Goal: Task Accomplishment & Management: Complete application form

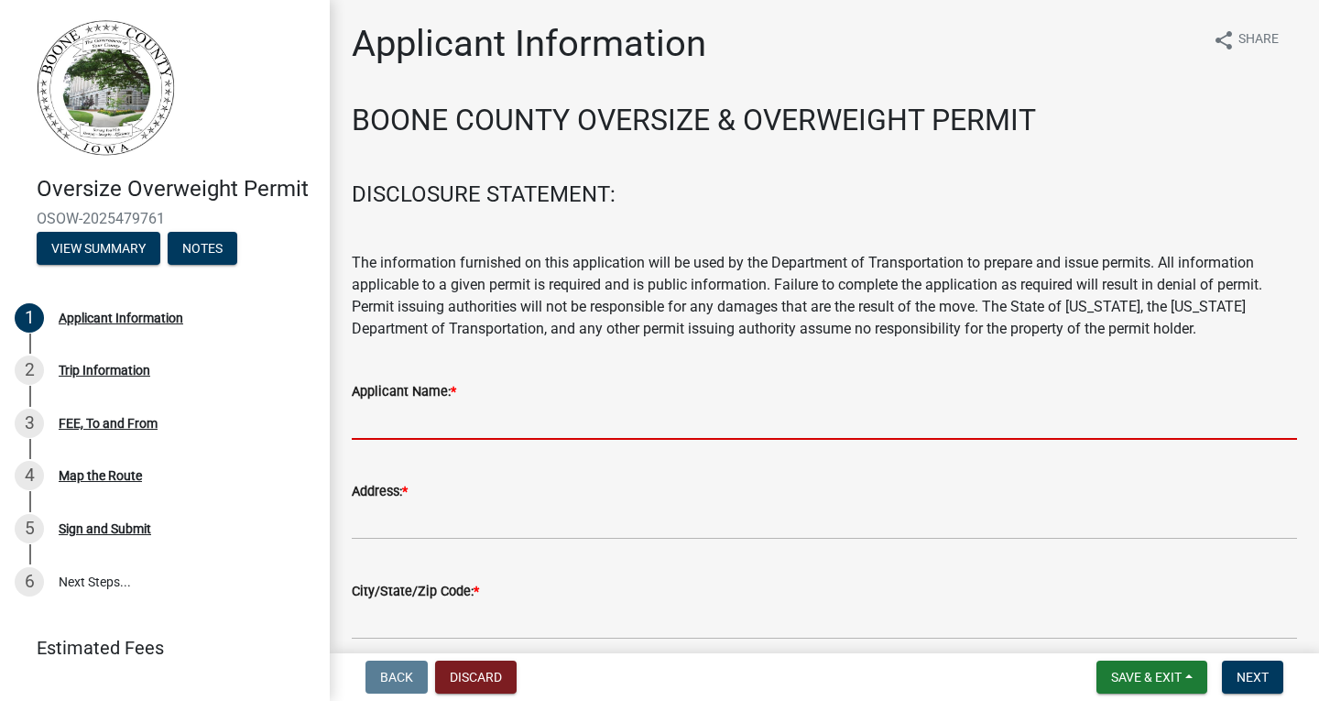
click at [584, 410] on input "Applicant Name: *" at bounding box center [824, 421] width 945 height 38
type input "[PERSON_NAME] [PERSON_NAME] & Rigging"
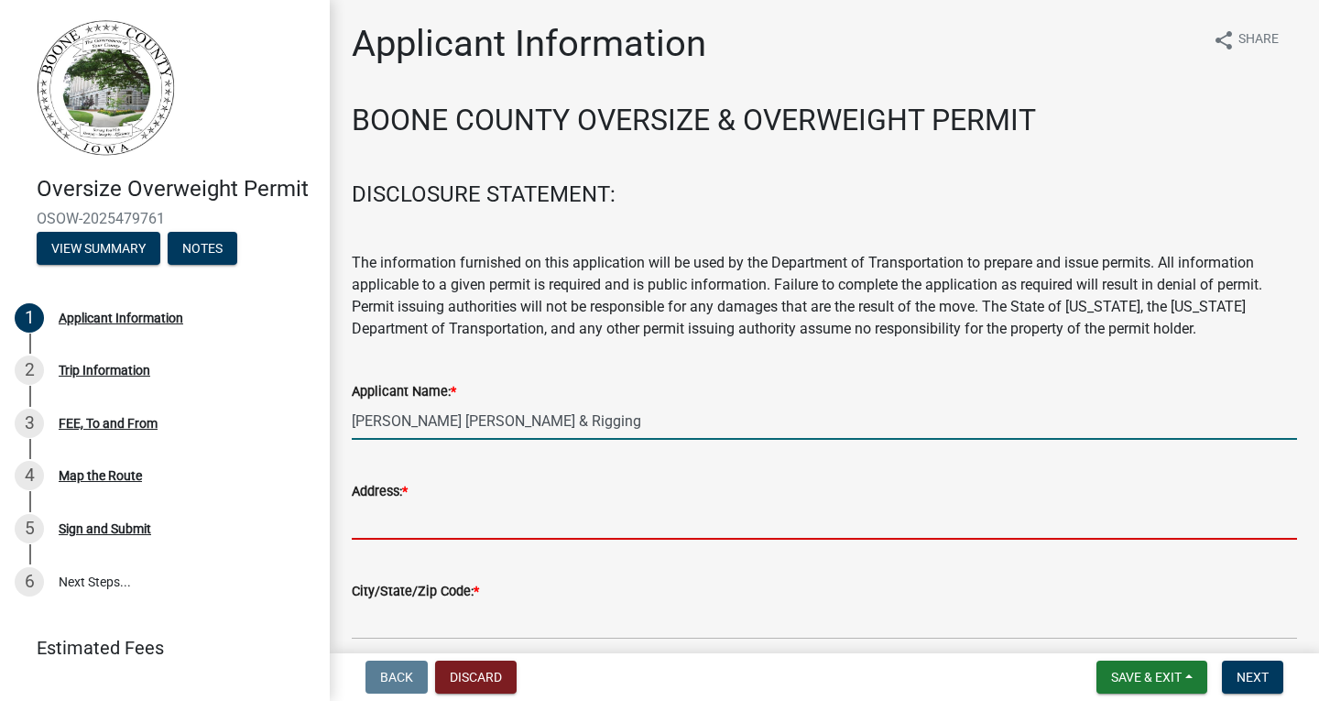
type input "4200 [PERSON_NAME] Dr"
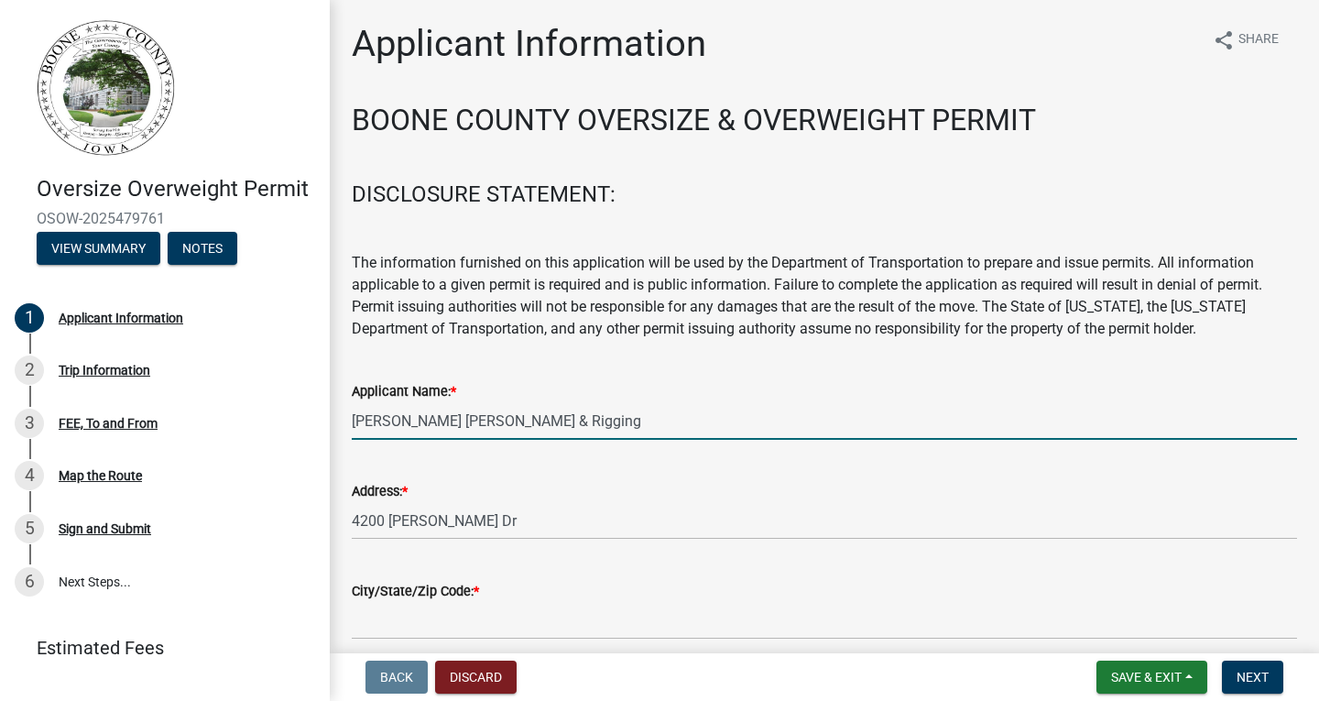
type input "[PERSON_NAME]"
type input "5159865701"
type input "[EMAIL_ADDRESS][DOMAIN_NAME]"
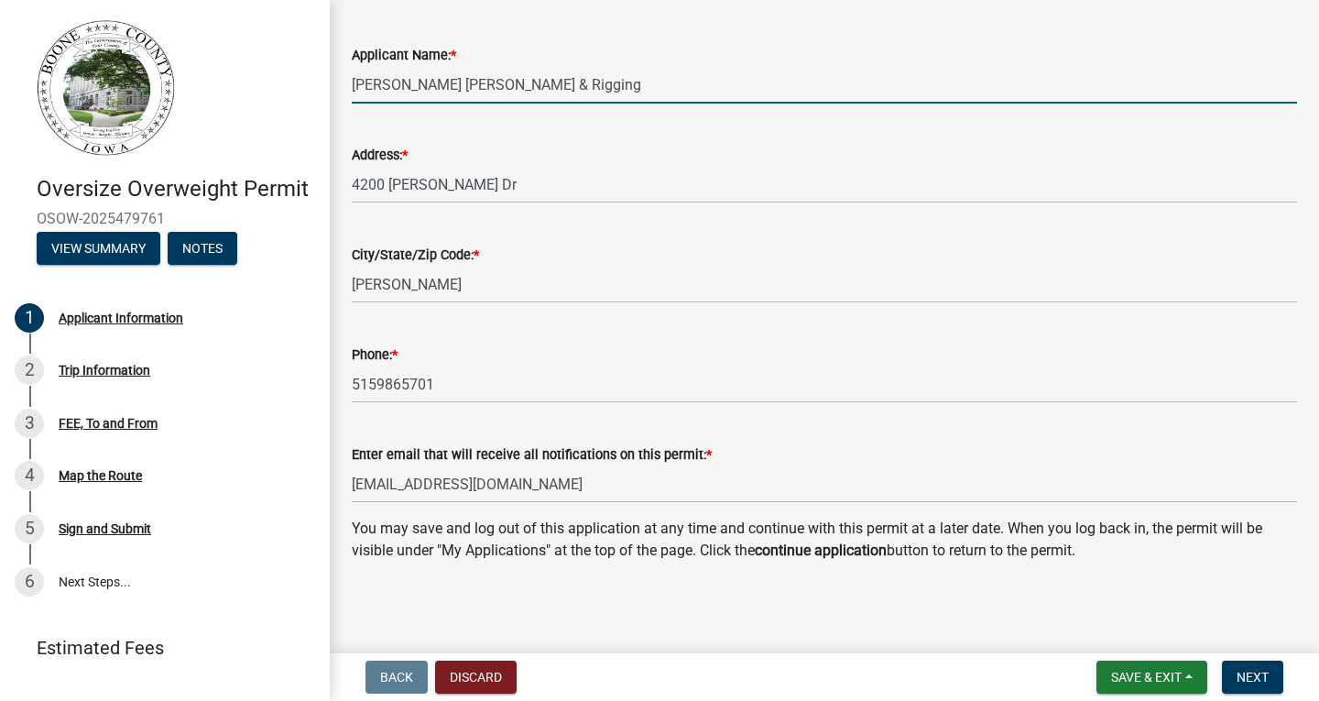
scroll to position [338, 0]
click at [1246, 673] on span "Next" at bounding box center [1253, 677] width 32 height 15
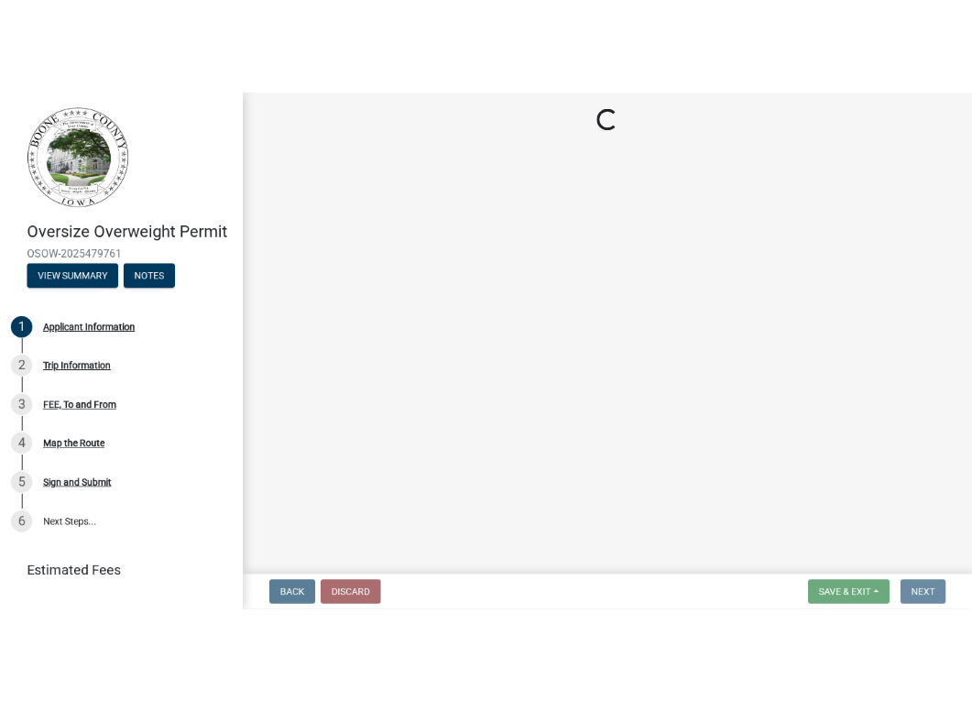
scroll to position [0, 0]
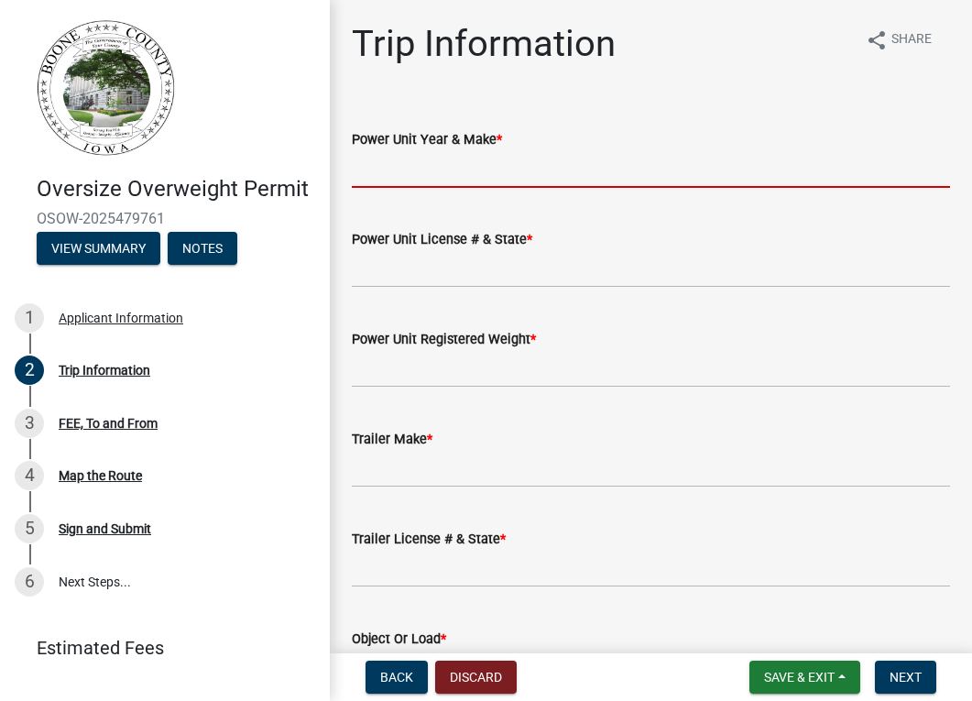
click at [533, 169] on input "Power Unit Year & Make *" at bounding box center [651, 169] width 598 height 38
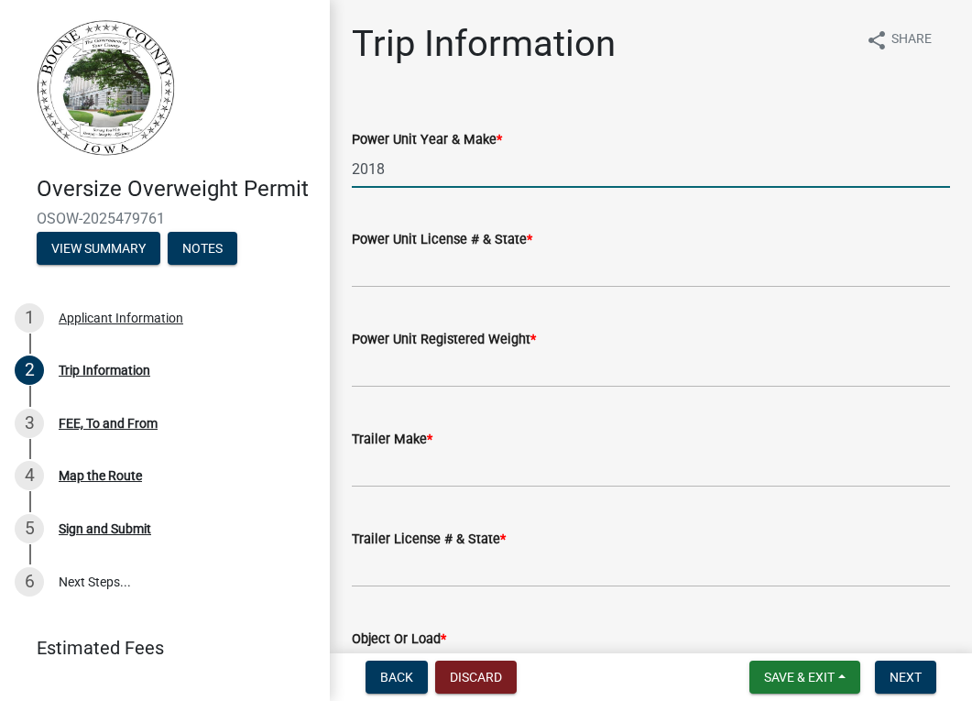
type input "2018 Link belt"
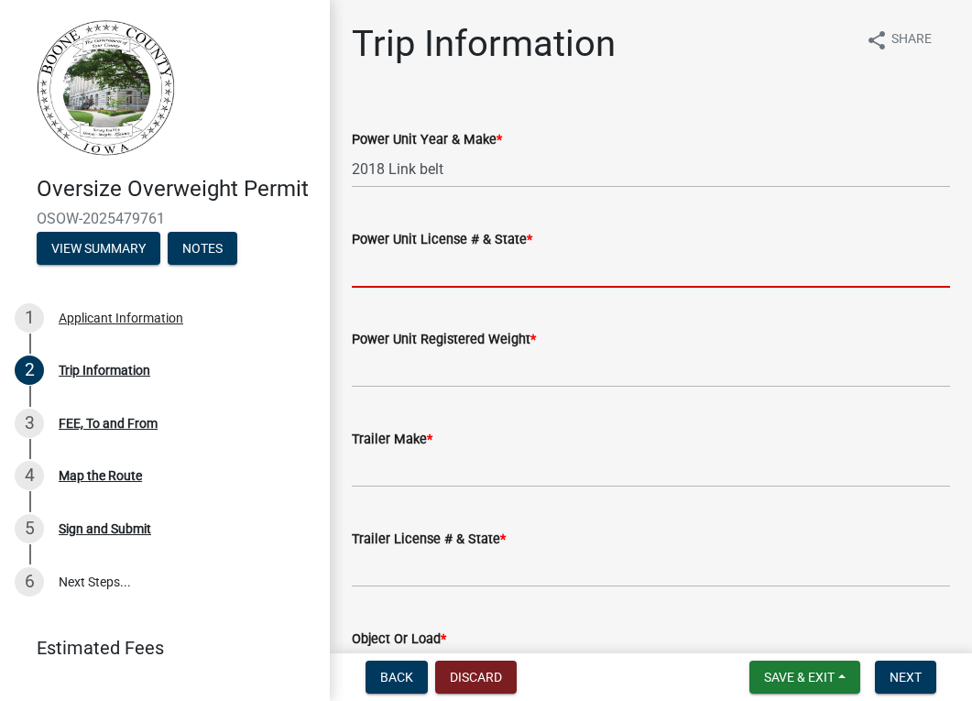
click at [467, 267] on input "Power Unit License # & State *" at bounding box center [651, 269] width 598 height 38
type input "na"
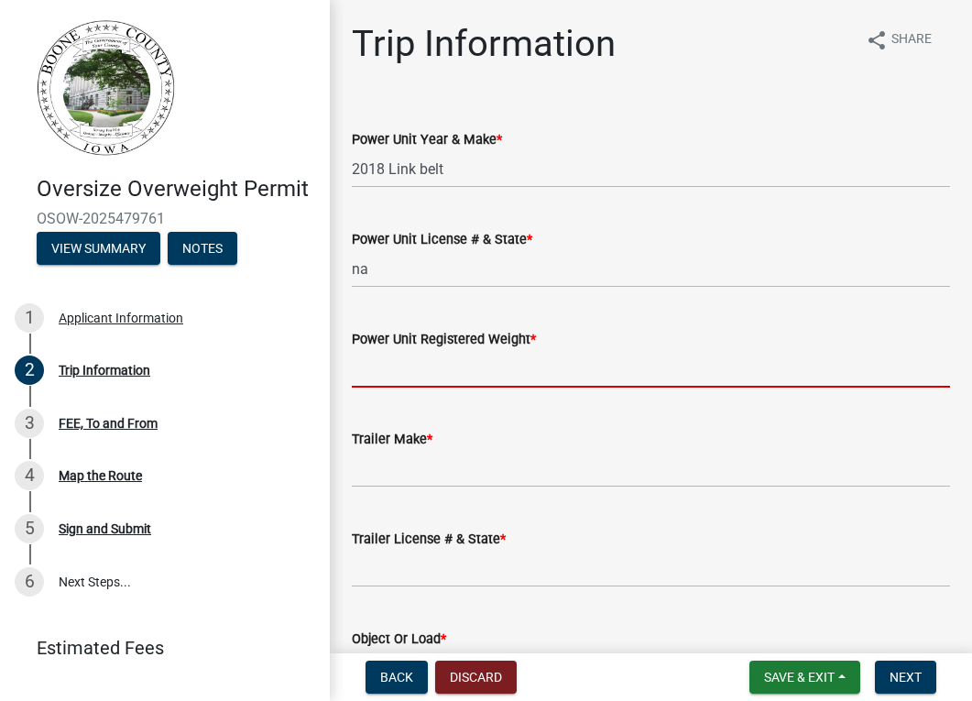
click at [442, 367] on input "Power Unit Registered Weight *" at bounding box center [651, 369] width 598 height 38
type input "na"
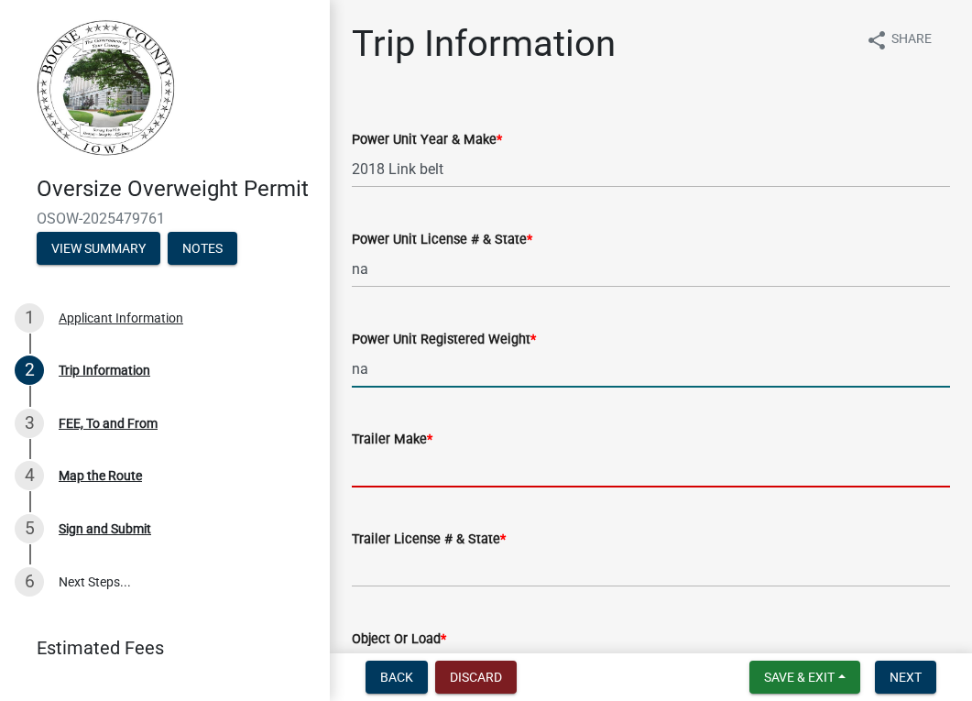
click at [427, 470] on input "Trailer Make *" at bounding box center [651, 469] width 598 height 38
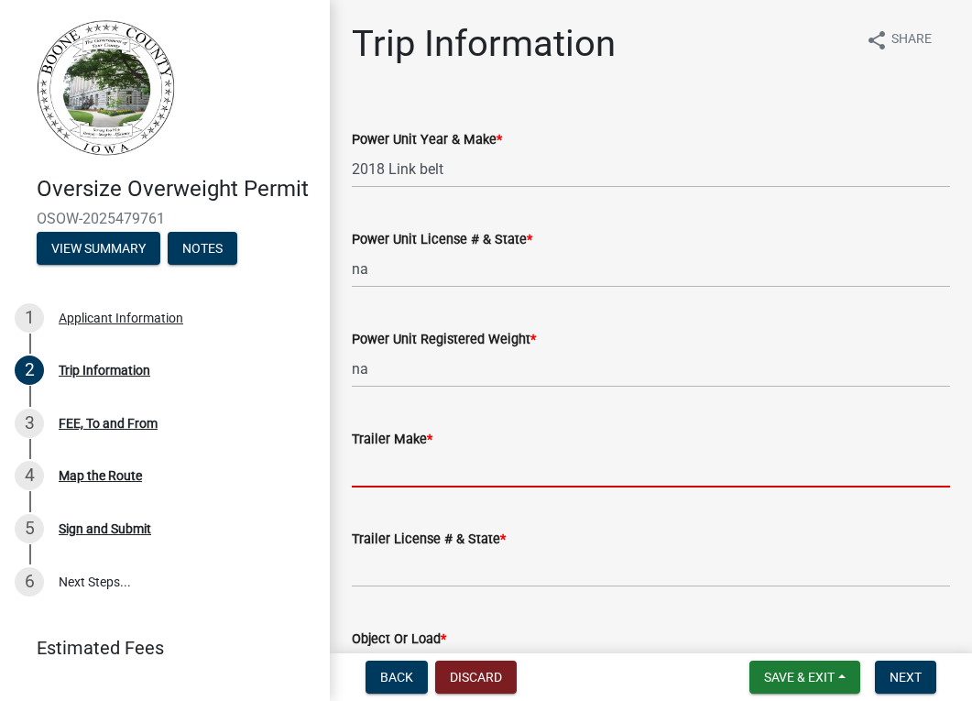
type input "na"
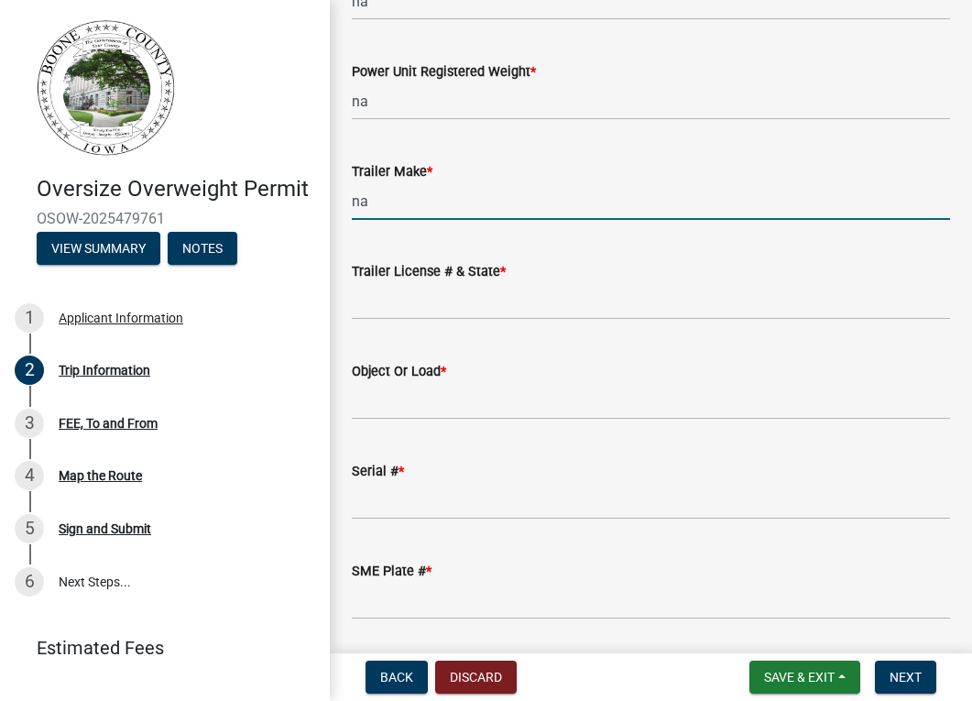
scroll to position [275, 0]
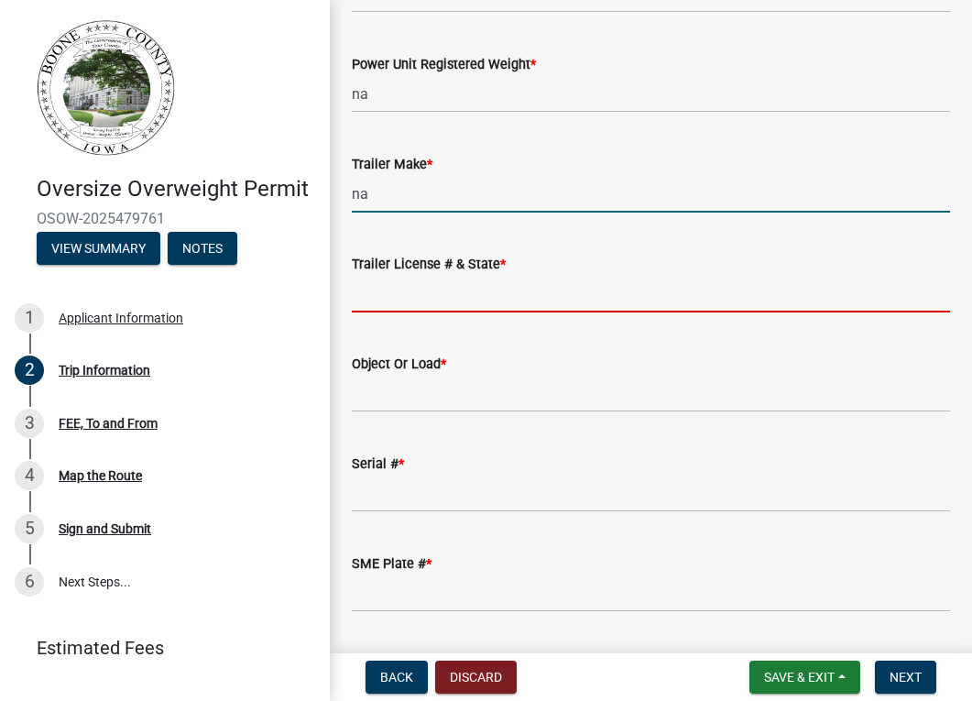
click at [419, 289] on input "Trailer License # & State *" at bounding box center [651, 294] width 598 height 38
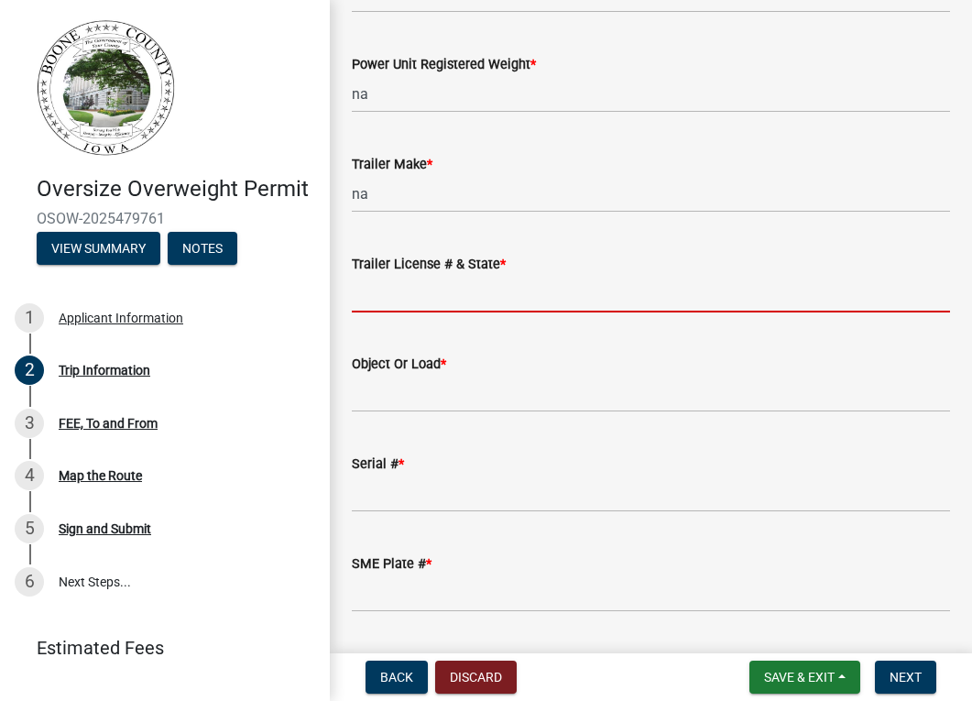
type input "na"
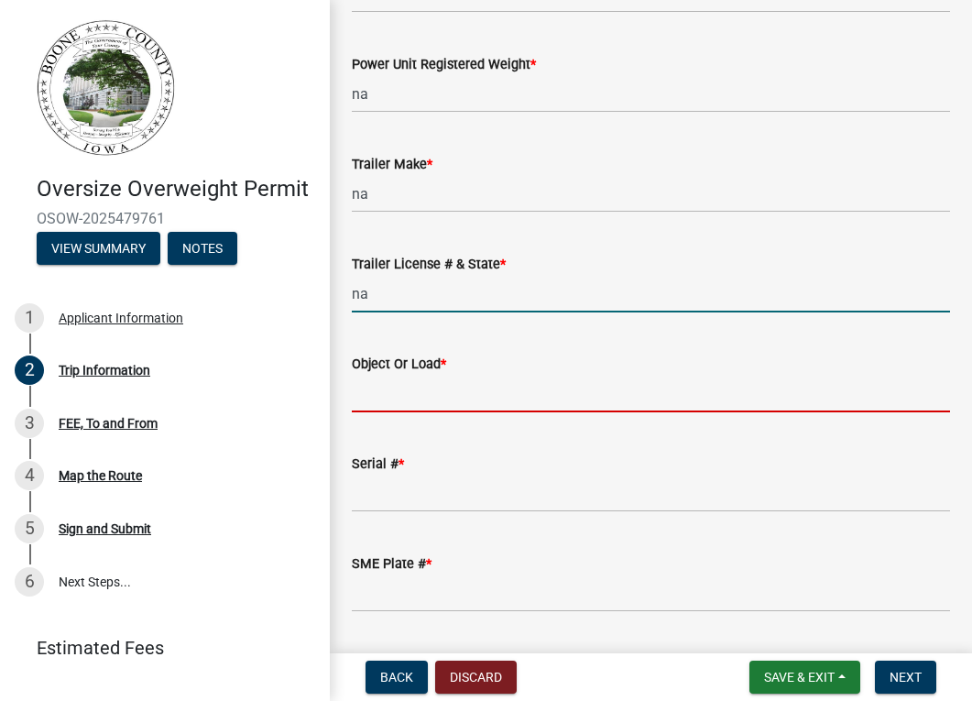
click at [388, 399] on input "Object Or Load *" at bounding box center [651, 394] width 598 height 38
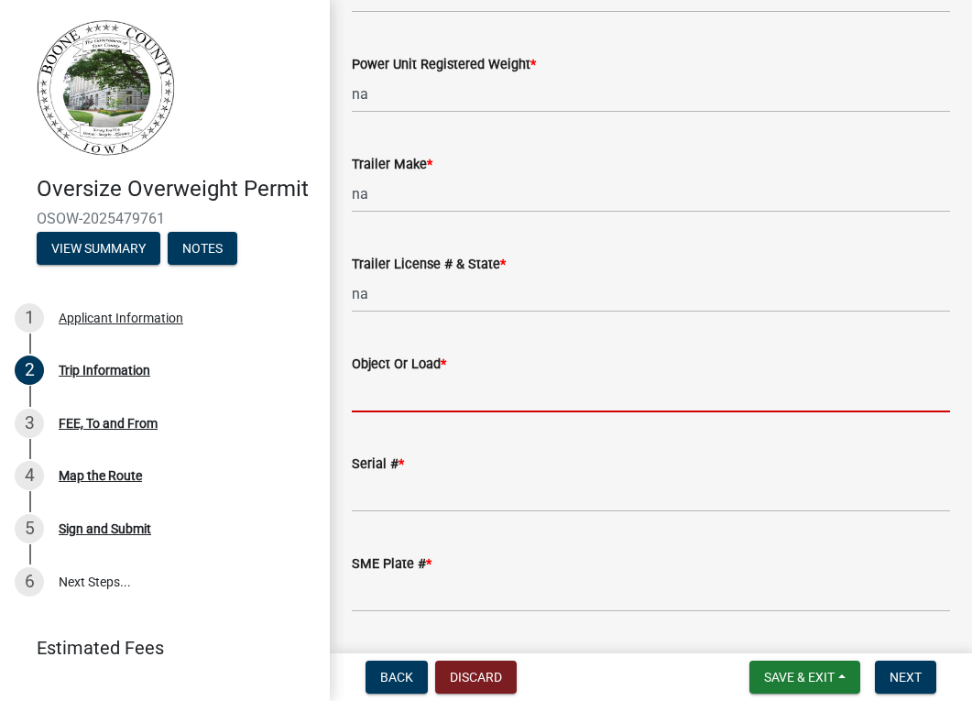
type input "self propelled mobile crane"
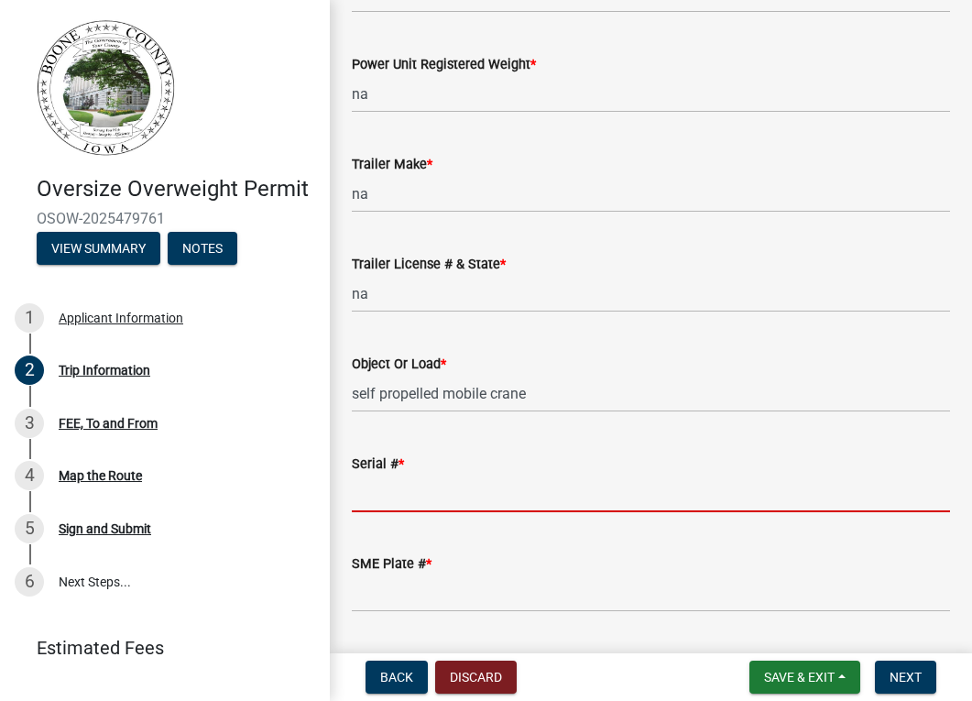
click at [382, 491] on input "Serial # *" at bounding box center [651, 494] width 598 height 38
type input "L8K8 5820"
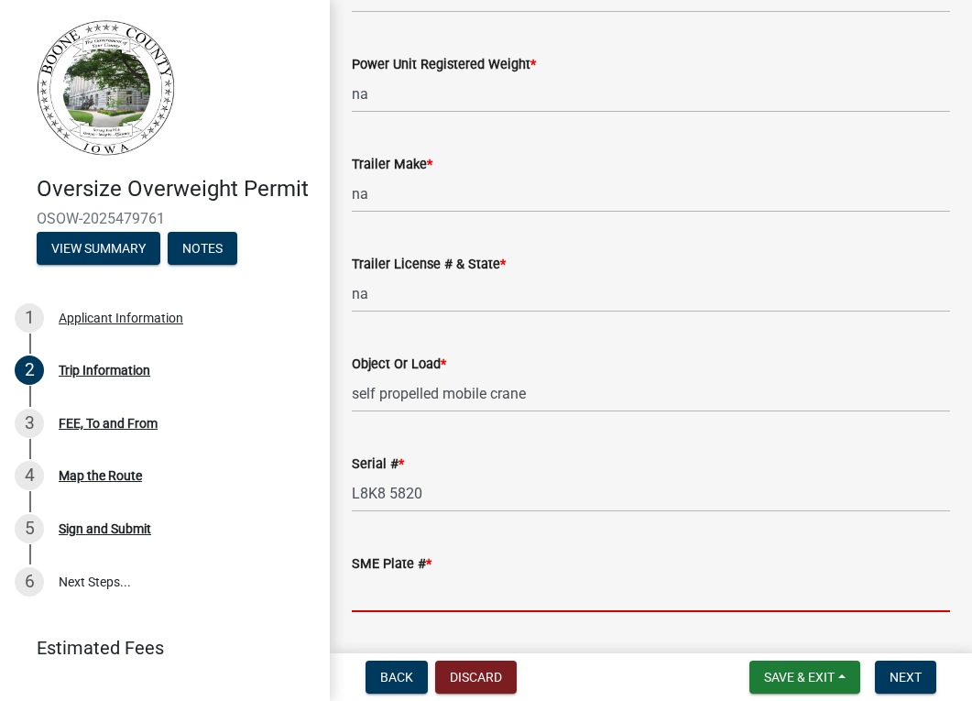
click at [437, 582] on input "SME Plate # *" at bounding box center [651, 593] width 598 height 38
type input "na"
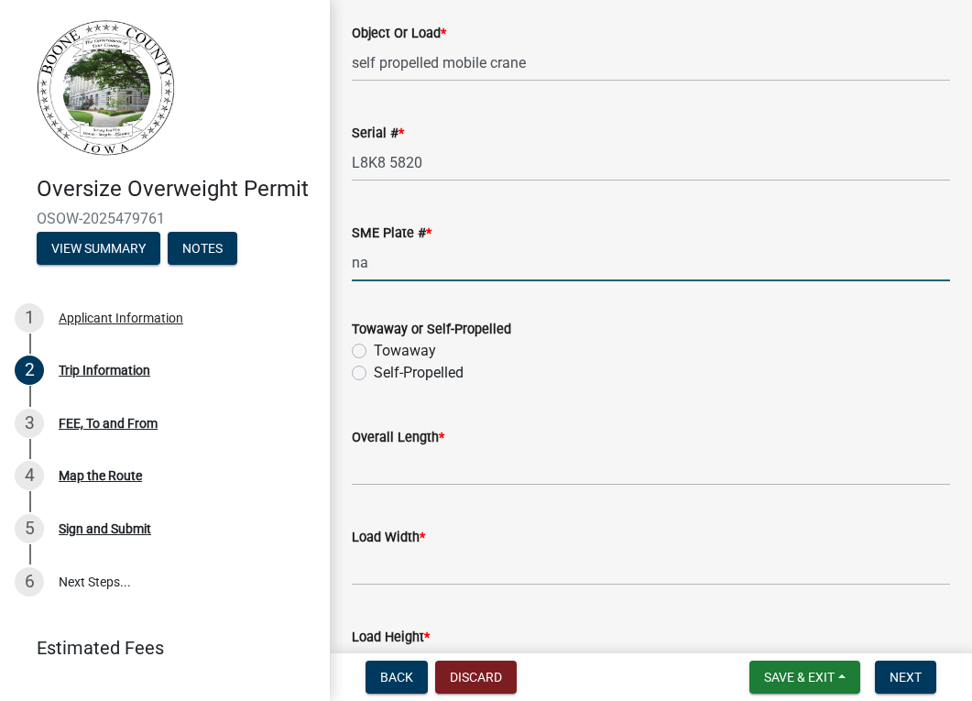
scroll to position [733, 0]
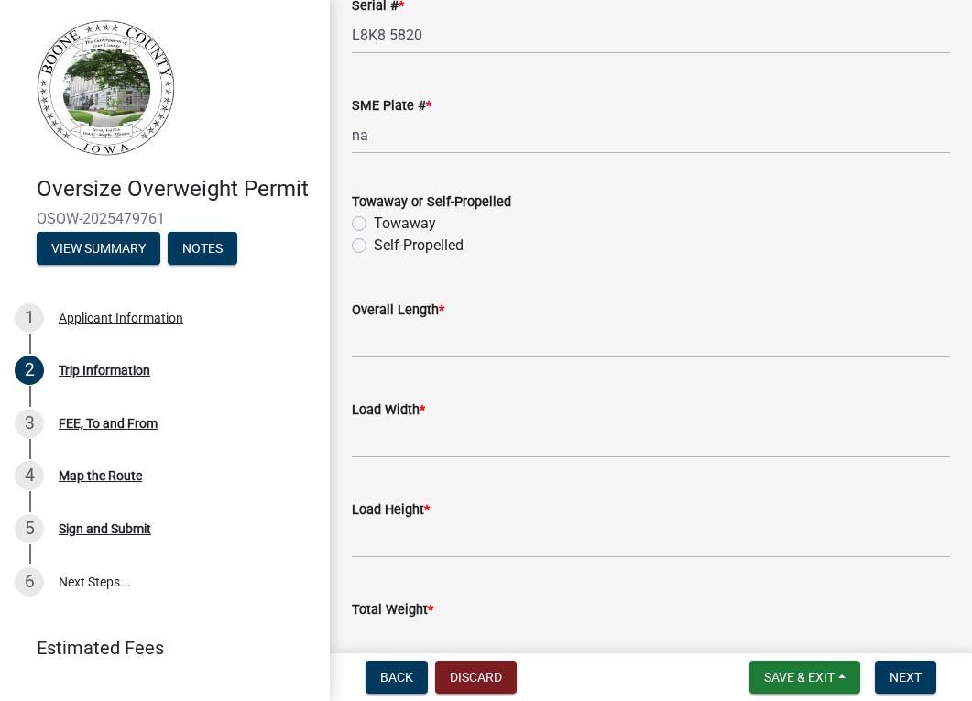
click at [355, 237] on div "Self-Propelled" at bounding box center [651, 246] width 598 height 22
click at [374, 246] on label "Self-Propelled" at bounding box center [419, 246] width 90 height 22
click at [374, 246] on input "Self-Propelled" at bounding box center [380, 241] width 12 height 12
radio input "true"
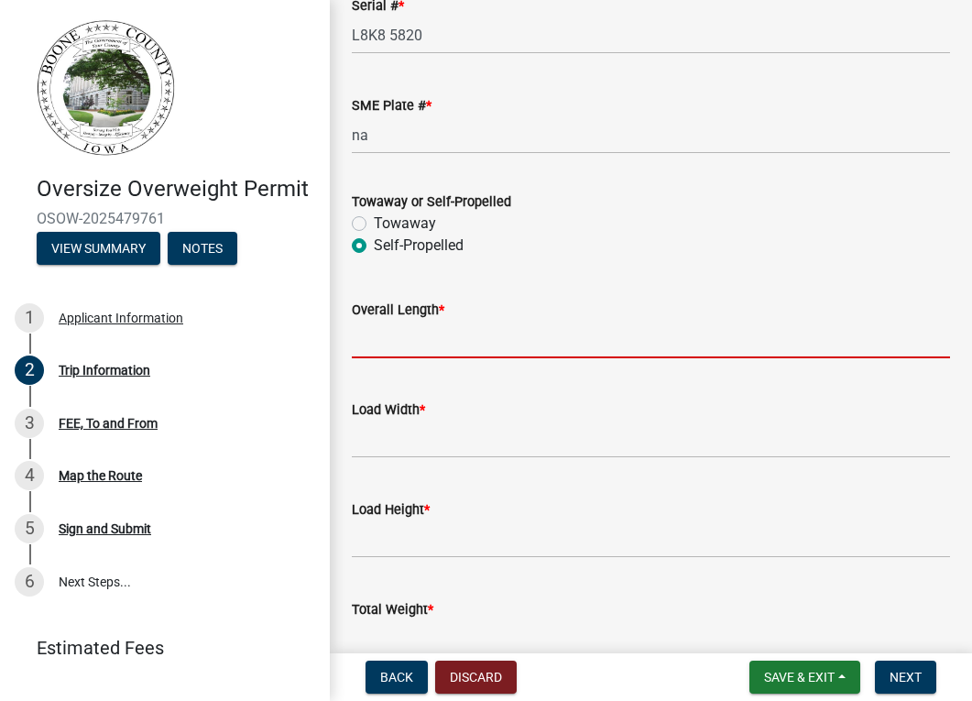
click at [397, 348] on input "Overall Length *" at bounding box center [651, 340] width 598 height 38
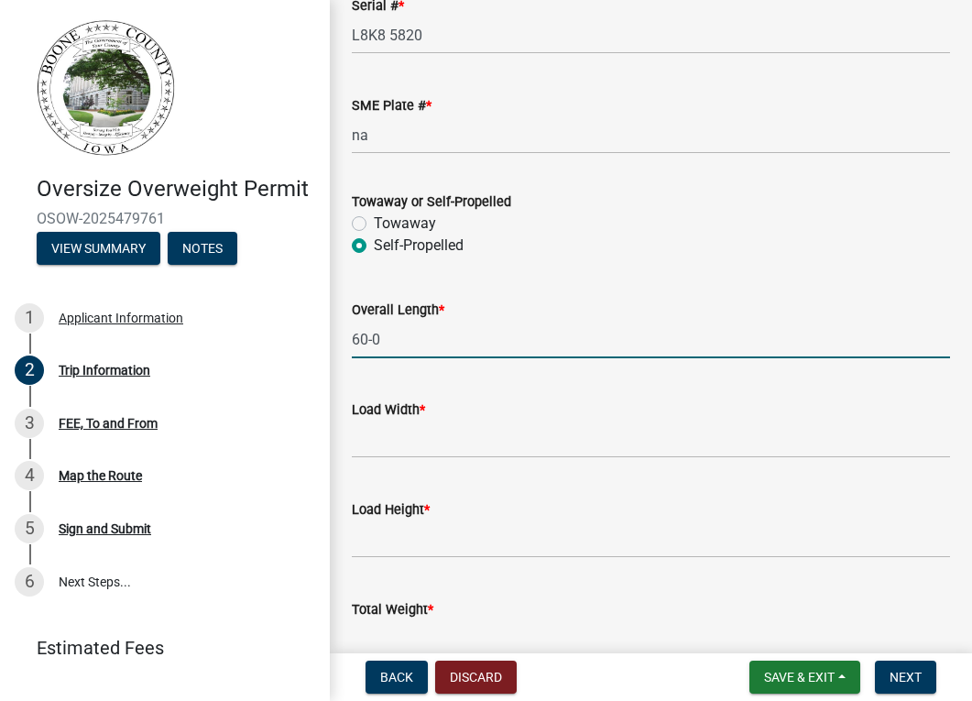
type input "60-0"
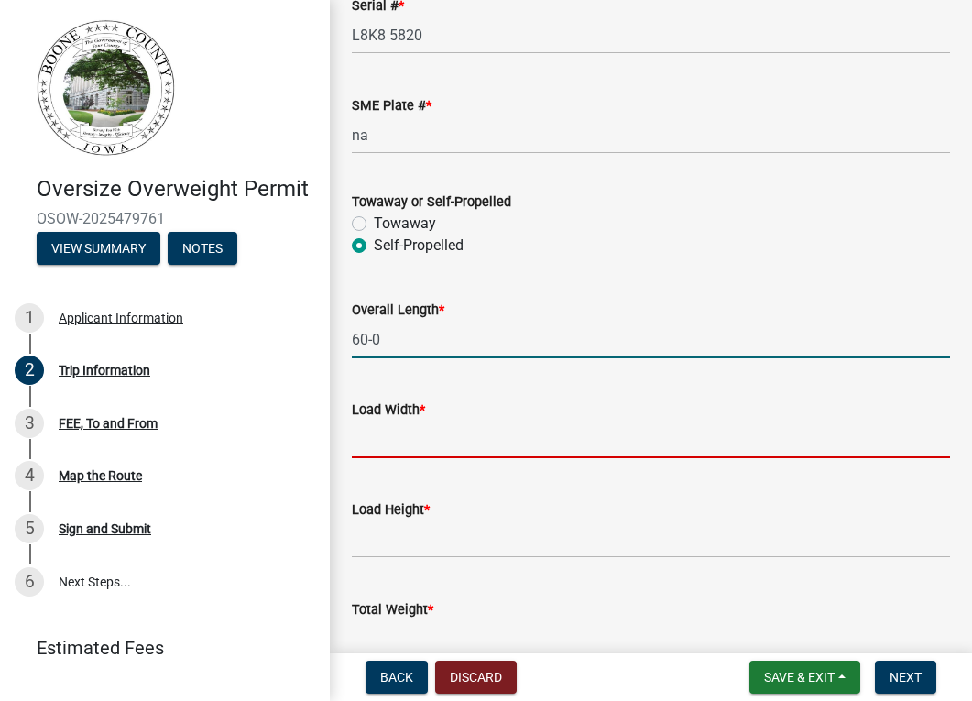
click at [420, 434] on input "[PERSON_NAME] *" at bounding box center [651, 440] width 598 height 38
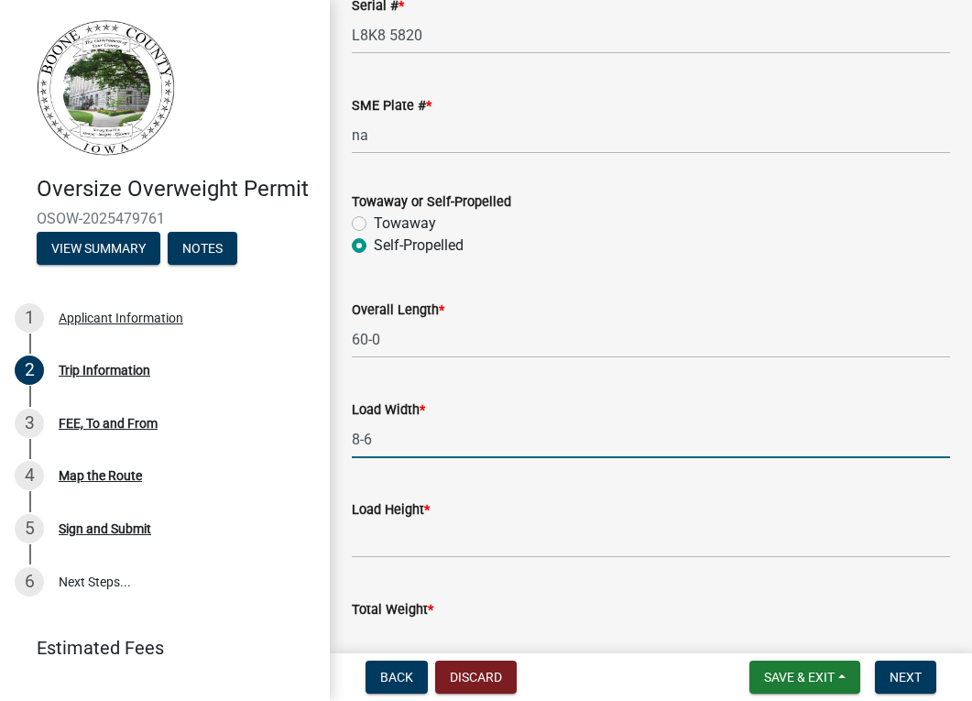
type input "8-6"
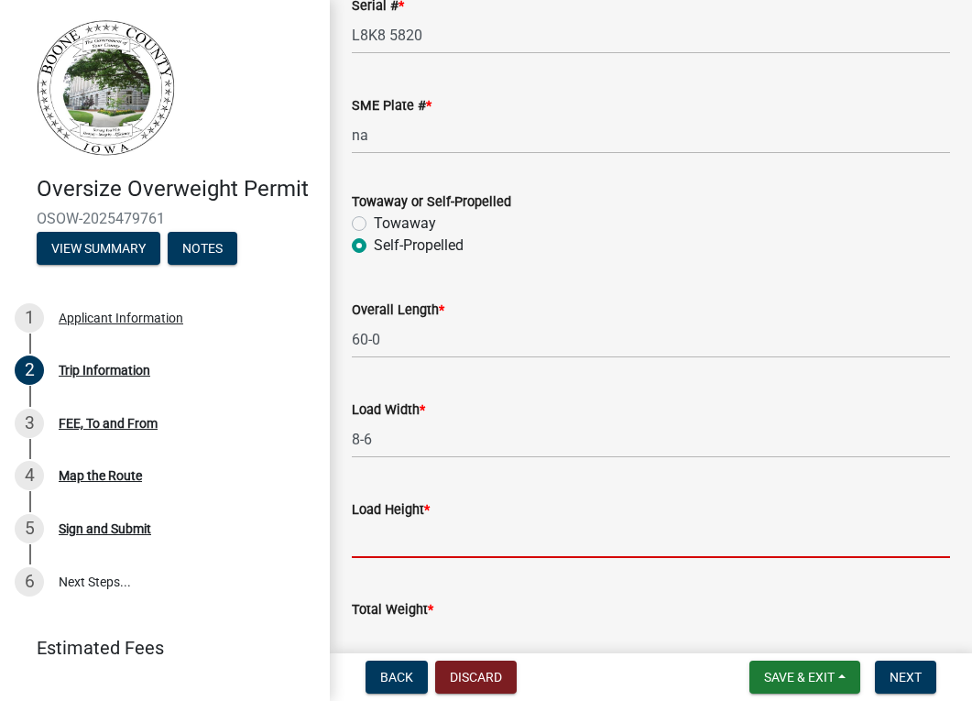
click at [417, 545] on input "Load Height *" at bounding box center [651, 539] width 598 height 38
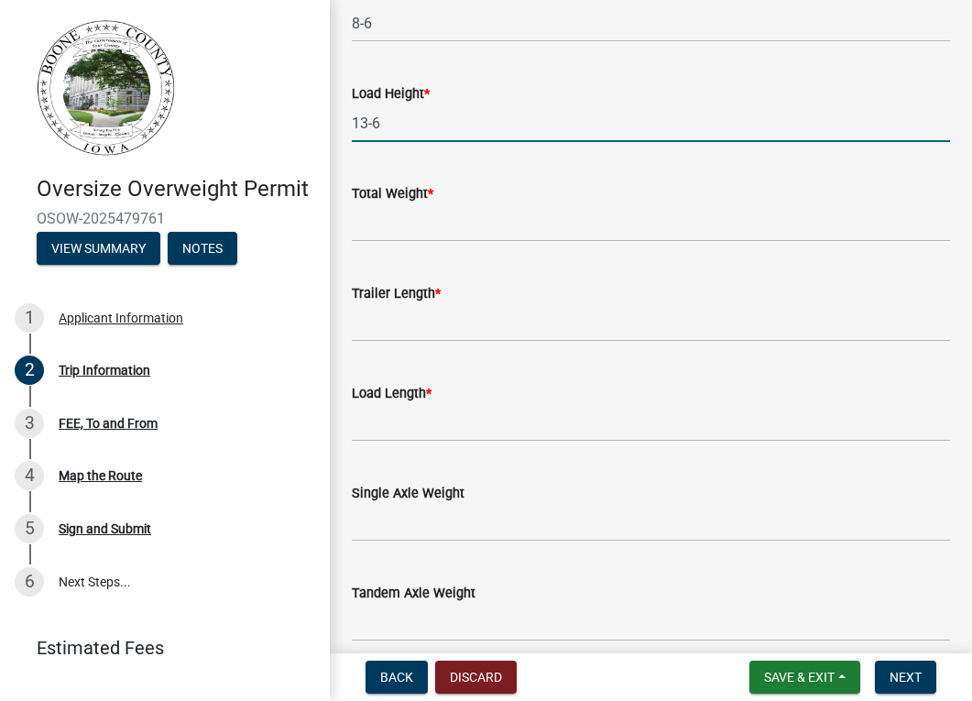
scroll to position [1191, 0]
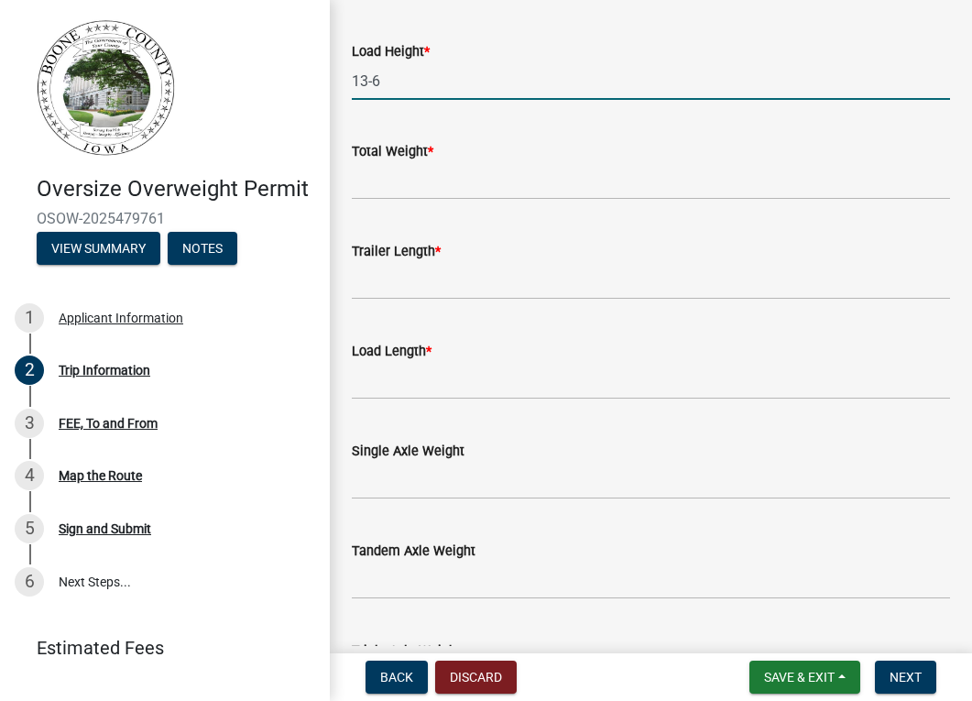
type input "13-6"
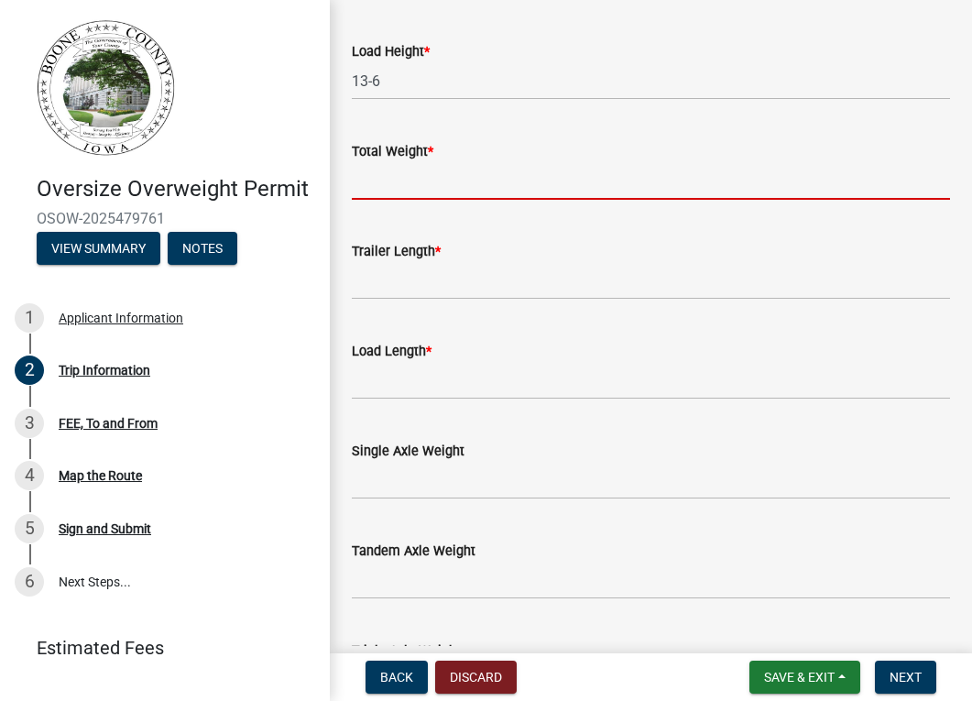
click at [421, 183] on input "Total Weight *" at bounding box center [651, 181] width 598 height 38
type input "87000"
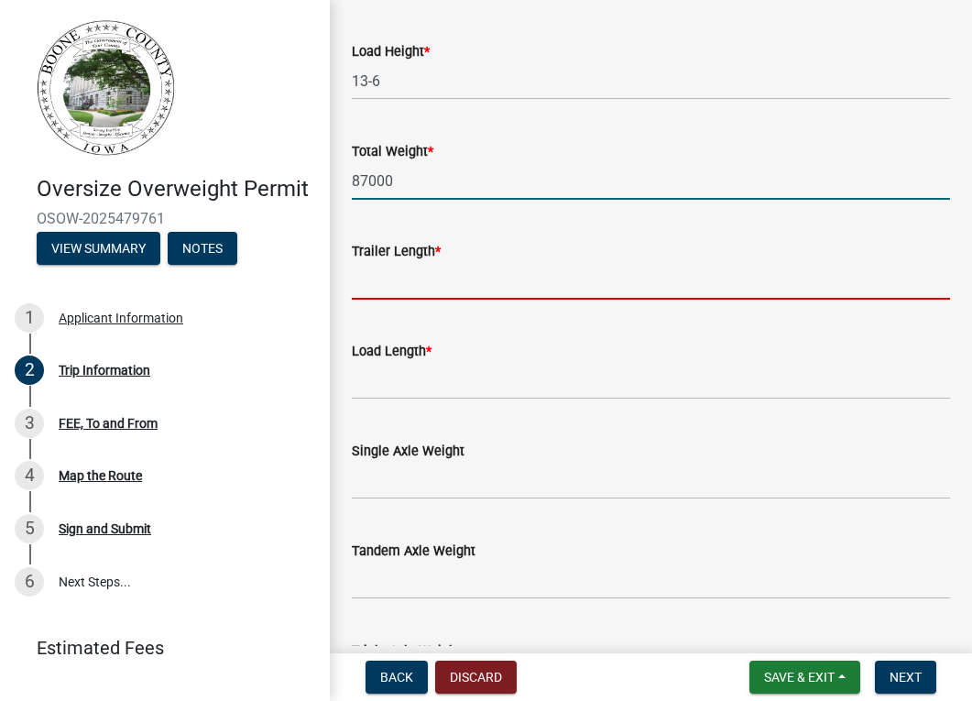
click at [394, 288] on input "Trailer Length *" at bounding box center [651, 281] width 598 height 38
type input "na"
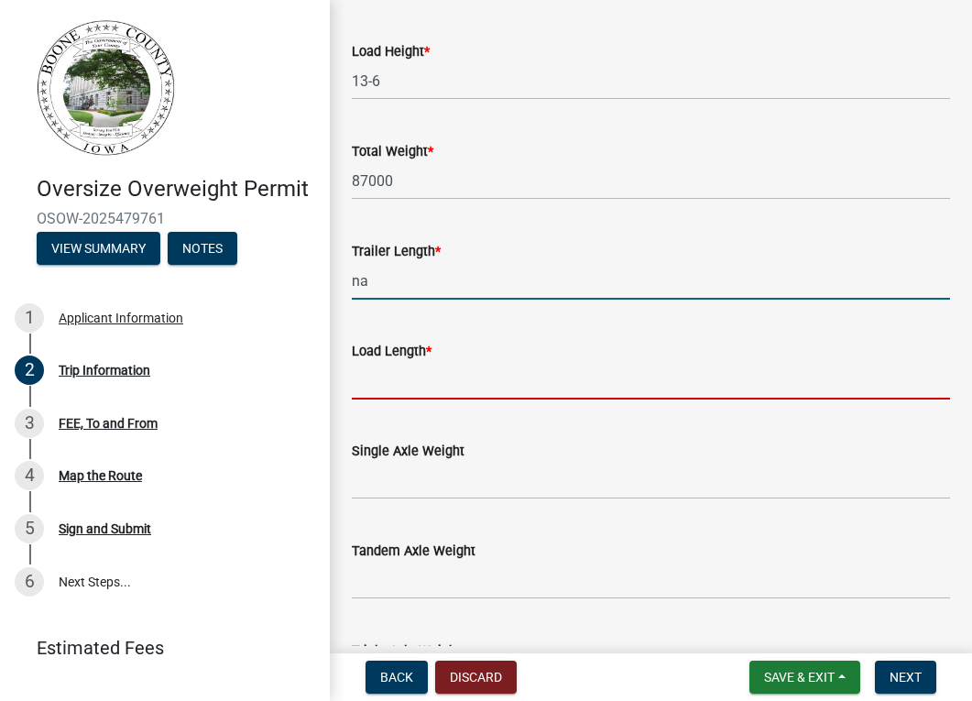
drag, startPoint x: 414, startPoint y: 387, endPoint x: 433, endPoint y: 382, distance: 19.8
click at [414, 387] on input "Load Length *" at bounding box center [651, 381] width 598 height 38
type input "na"
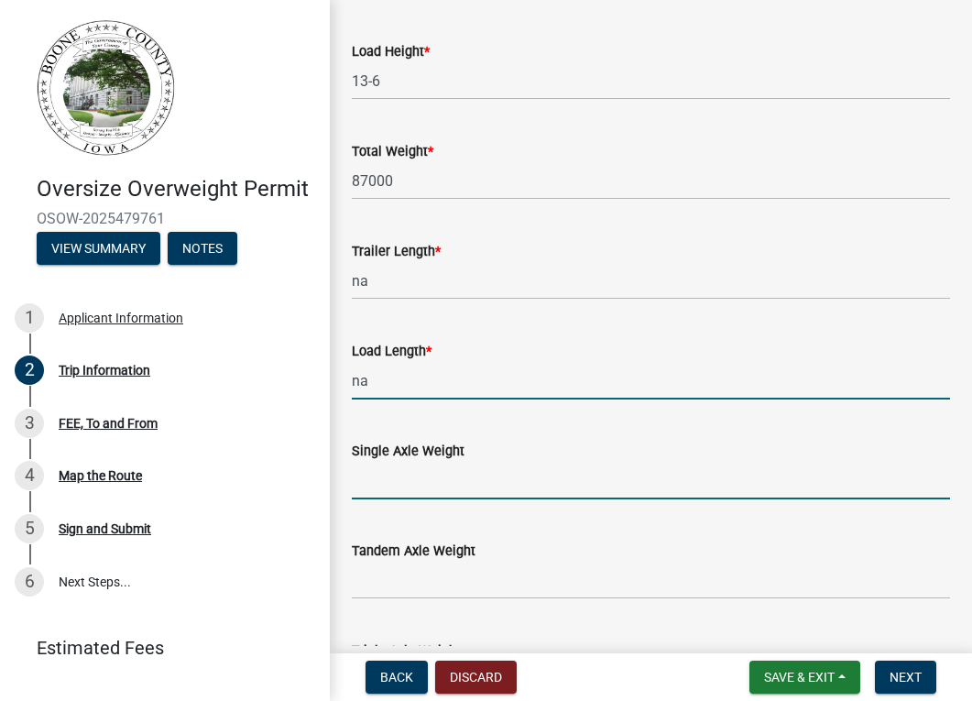
click at [388, 475] on input "Single Axle Weight" at bounding box center [651, 481] width 598 height 38
type input "20000"
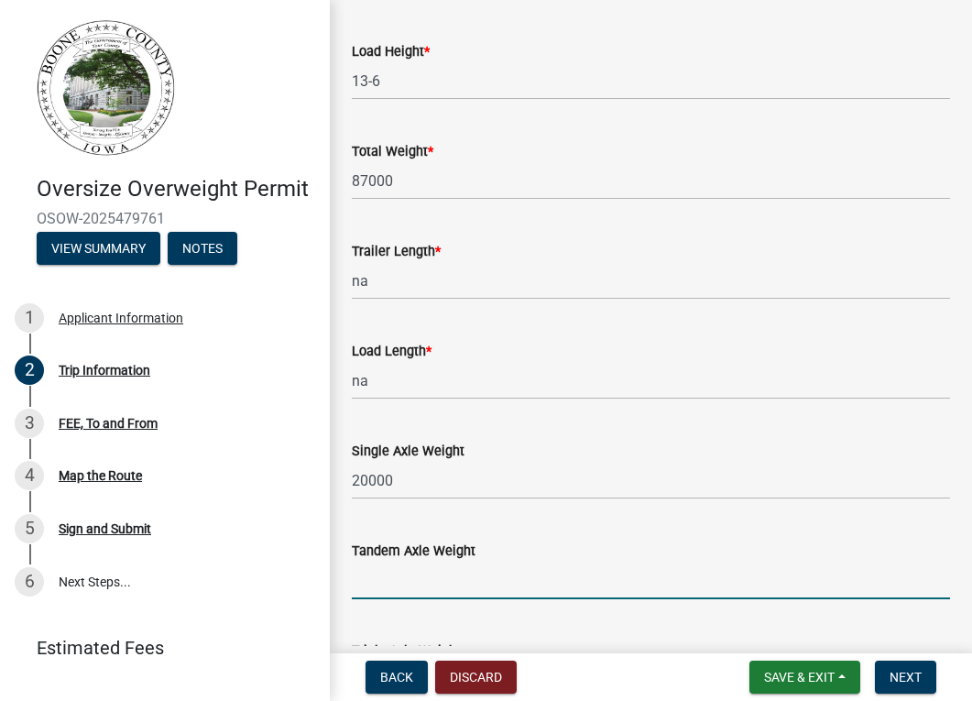
click at [375, 584] on input "Tandem Axle Weight" at bounding box center [651, 581] width 598 height 38
type input "40000"
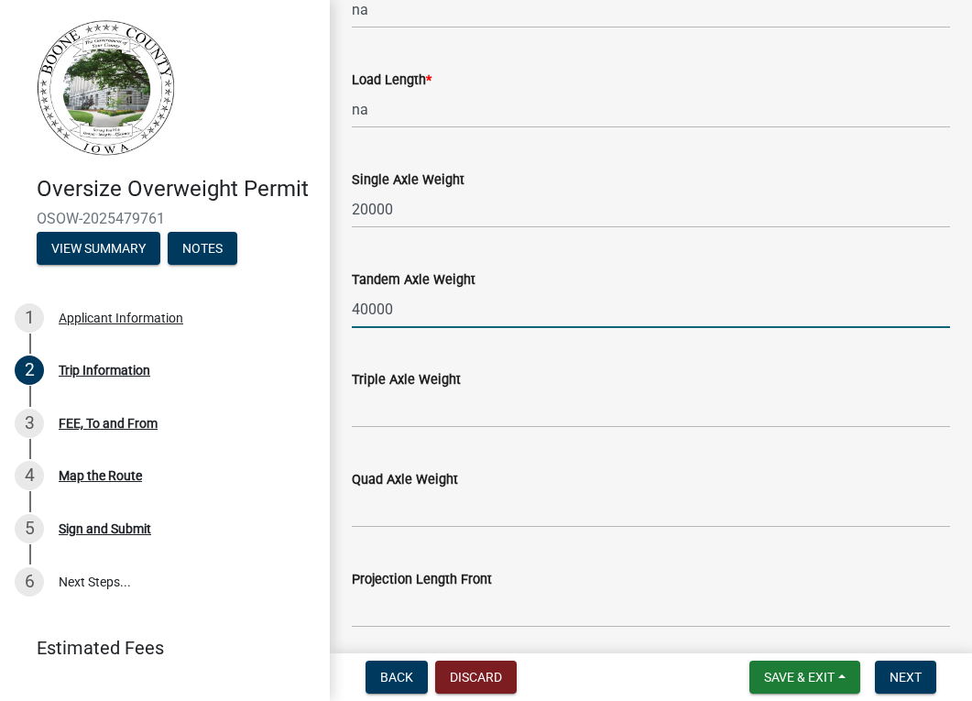
scroll to position [1466, 0]
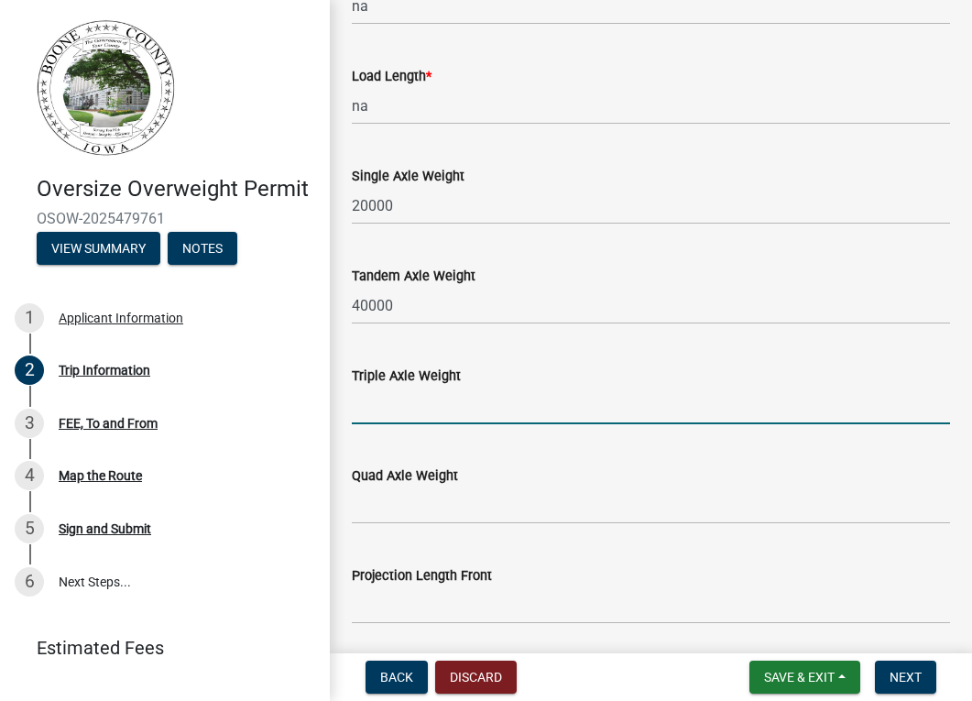
click at [487, 399] on input "Triple Axle Weight" at bounding box center [651, 406] width 598 height 38
type input "60000"
click at [421, 498] on input "Quad Axle Weight" at bounding box center [651, 505] width 598 height 38
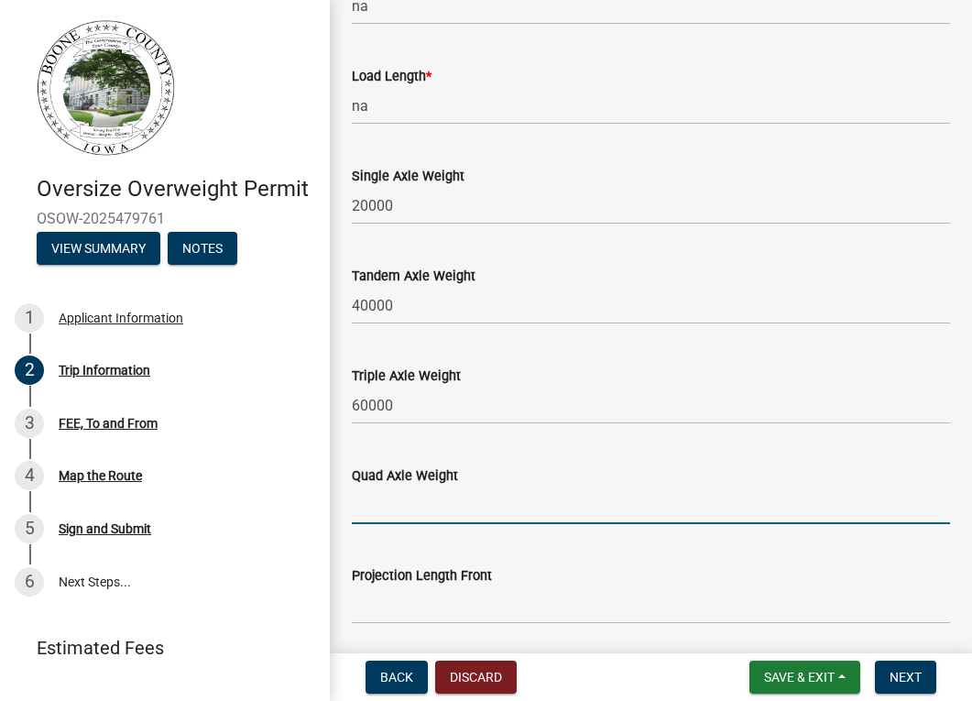
type input "80000"
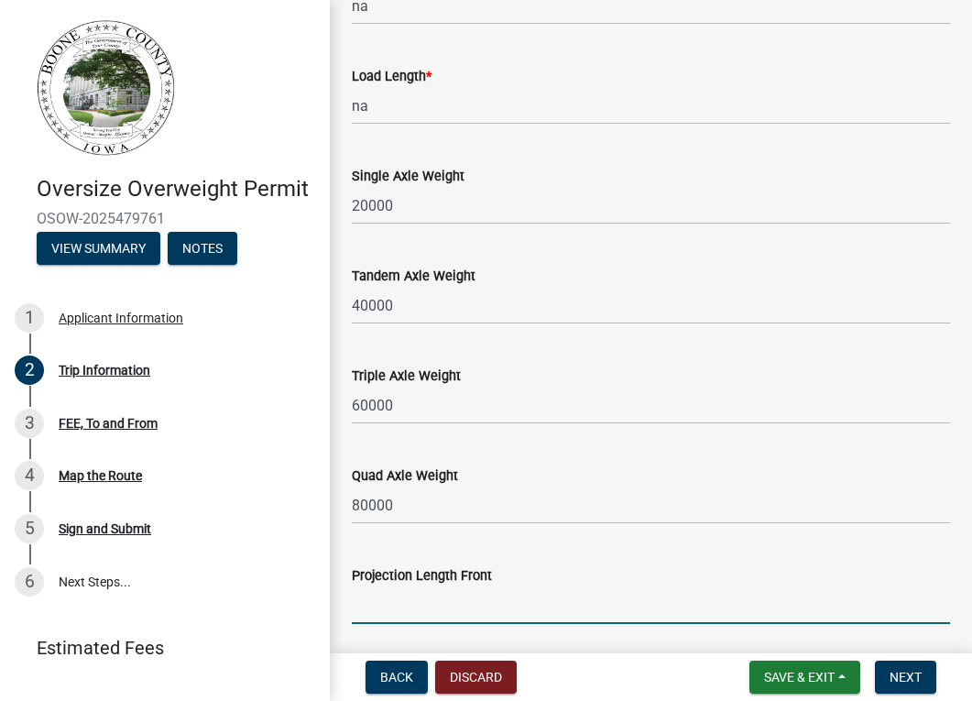
click at [414, 604] on input "Projection Length Front" at bounding box center [651, 605] width 598 height 38
type input "10-0"
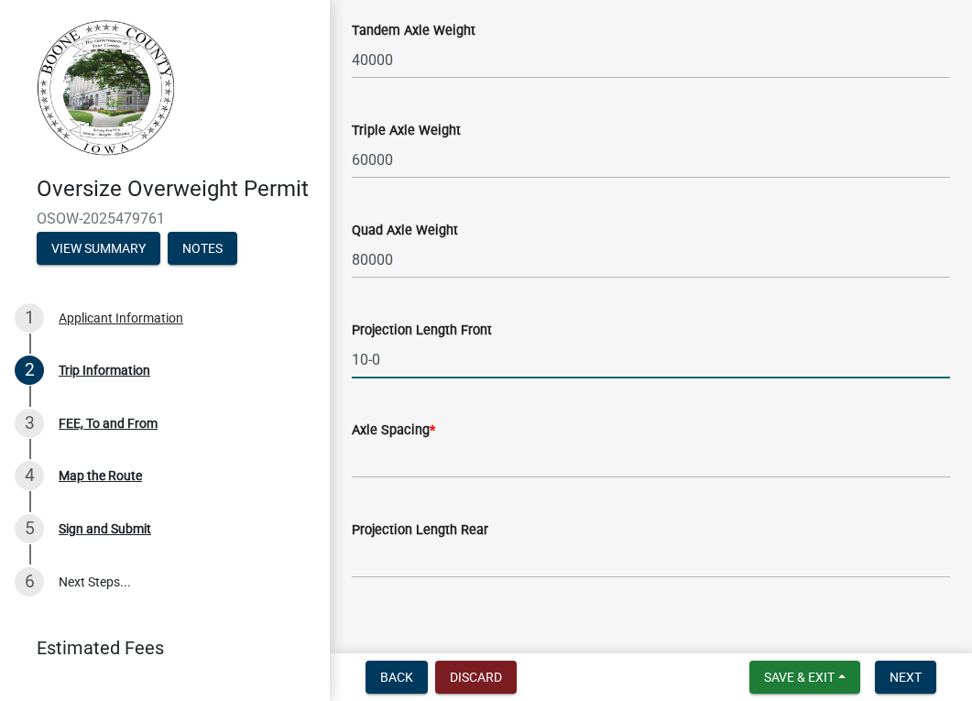
scroll to position [1730, 0]
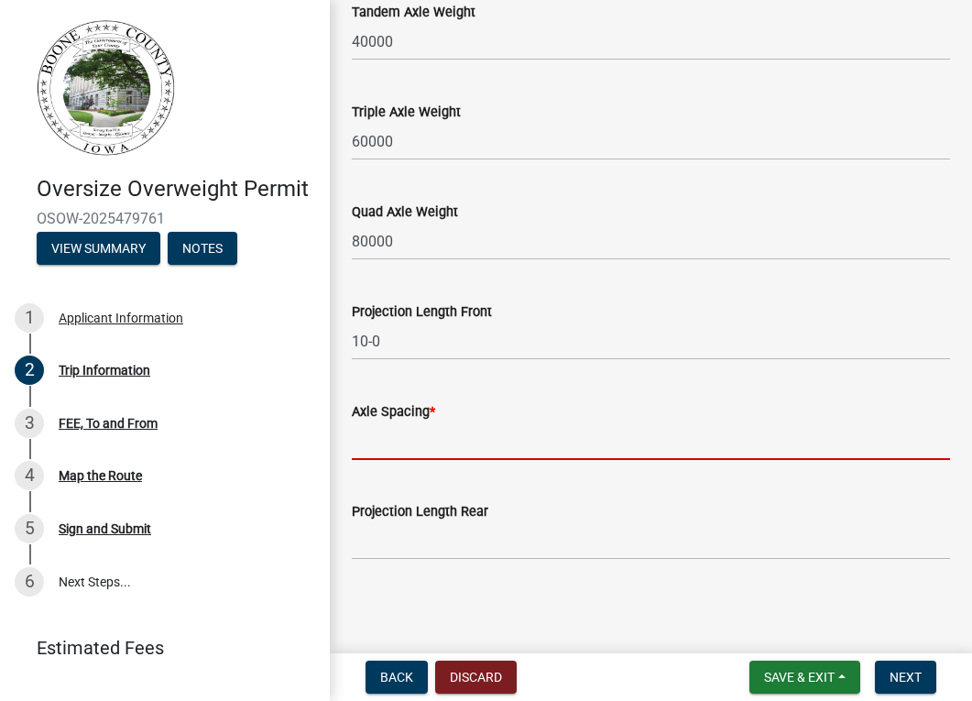
click at [383, 444] on input "Axle Spacing *" at bounding box center [651, 441] width 598 height 38
type input "4-2, 14-8, 5-0, 8-5"
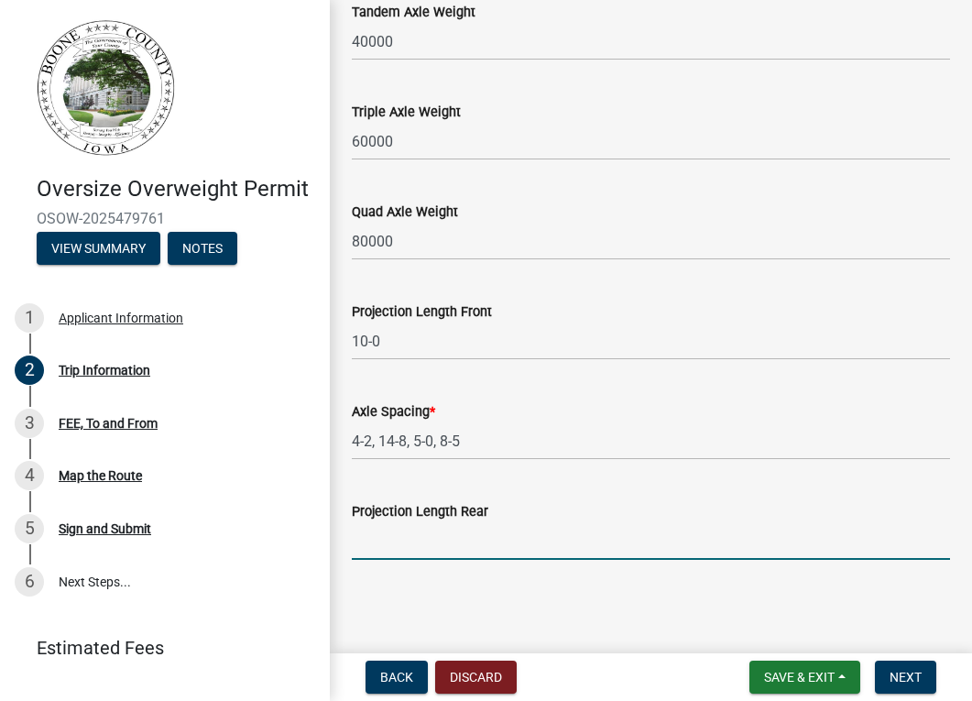
click at [519, 550] on input "Projection Length Rear" at bounding box center [651, 541] width 598 height 38
type input "na"
click at [905, 670] on span "Next" at bounding box center [906, 677] width 32 height 15
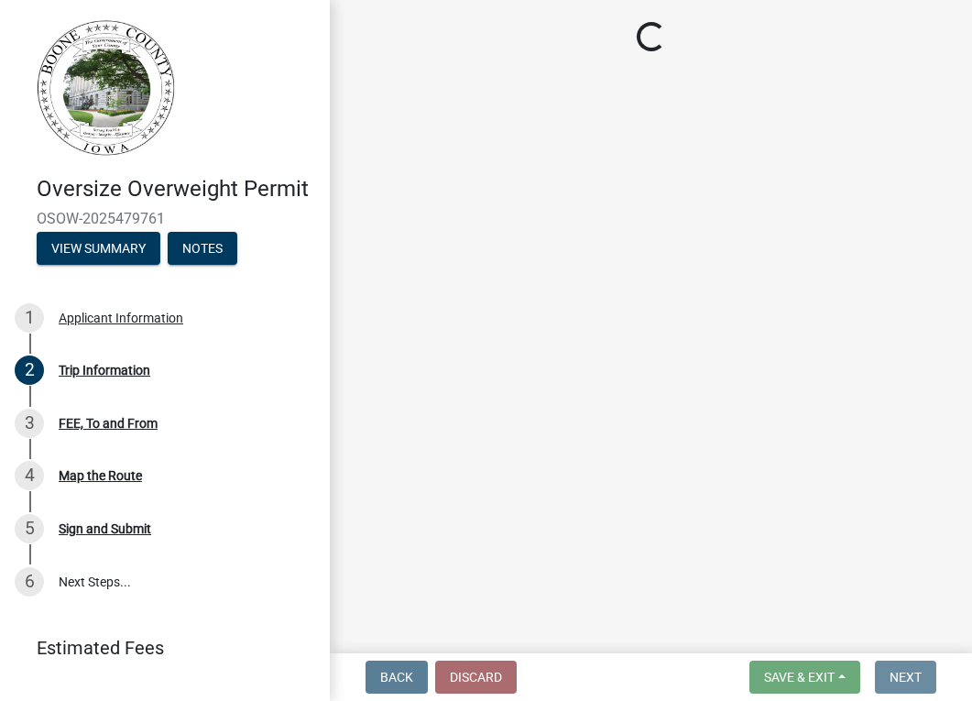
scroll to position [0, 0]
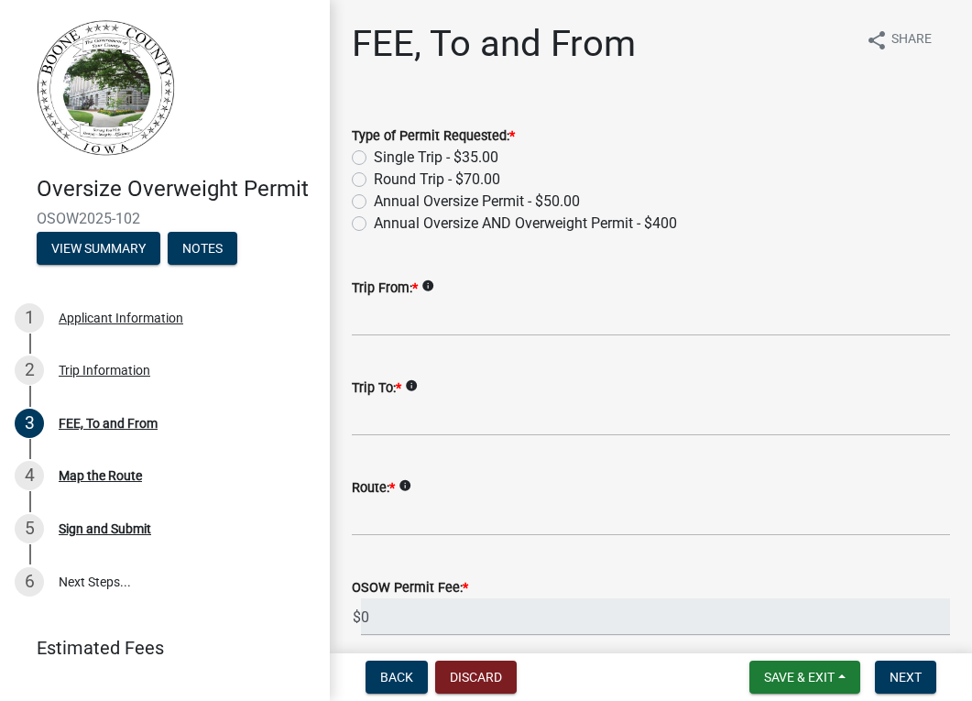
click at [374, 183] on label "Round Trip - $70.00" at bounding box center [437, 180] width 126 height 22
click at [374, 180] on input "Round Trip - $70.00" at bounding box center [380, 175] width 12 height 12
radio input "true"
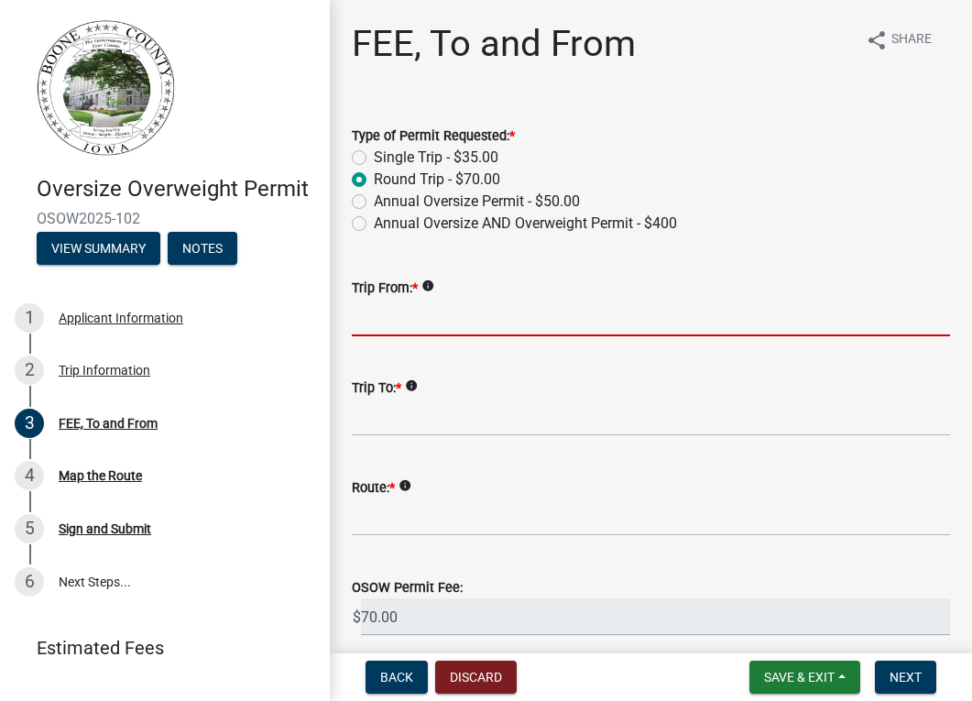
click at [487, 325] on input "Trip From: *" at bounding box center [651, 318] width 598 height 38
type input "US30"
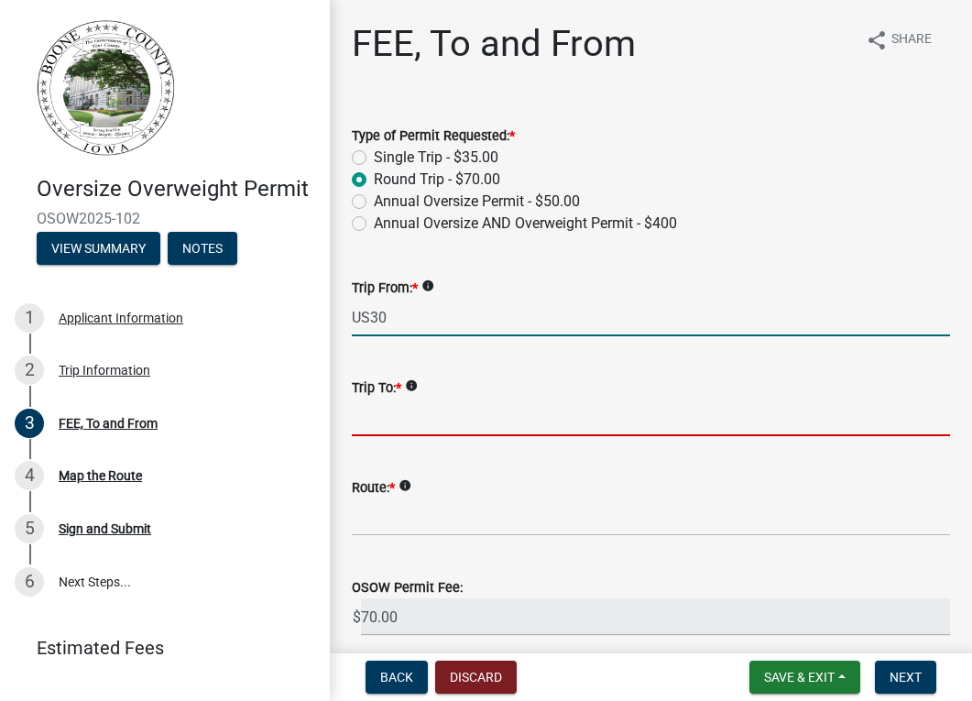
click at [447, 415] on input "Trip To: *" at bounding box center [651, 418] width 598 height 38
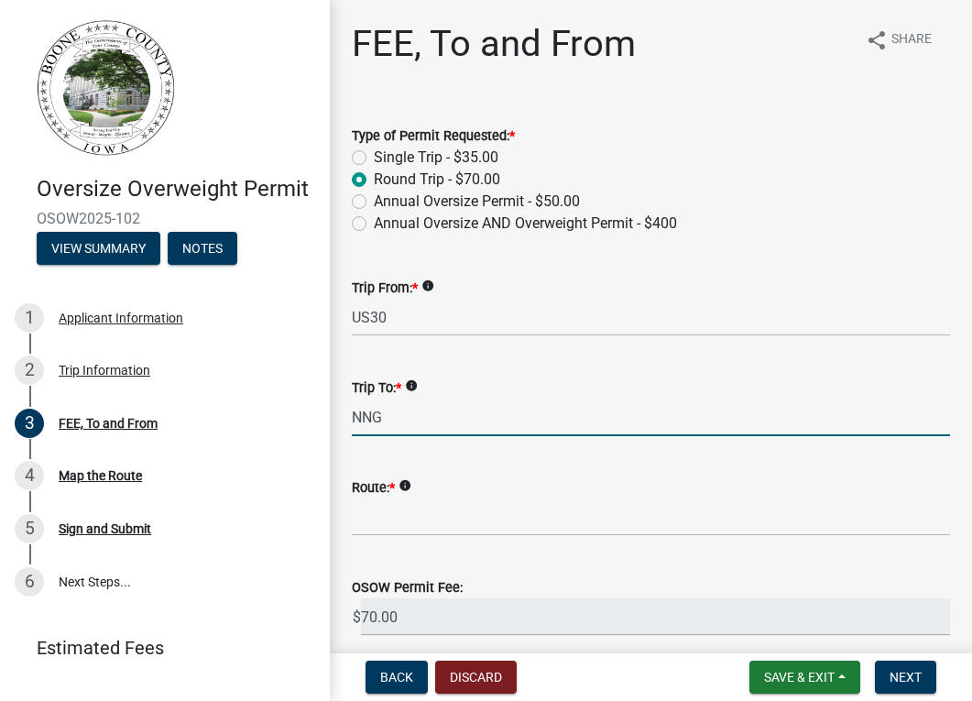
type input "NNG, [STREET_ADDRESS][PERSON_NAME]"
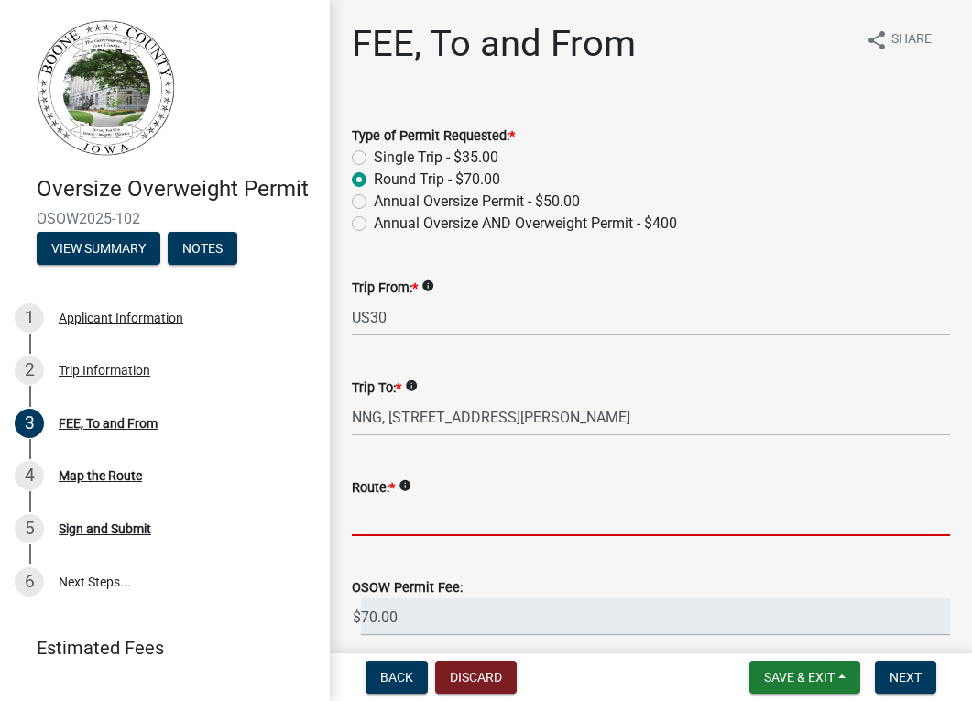
click at [431, 513] on input "Route: *" at bounding box center [651, 517] width 598 height 38
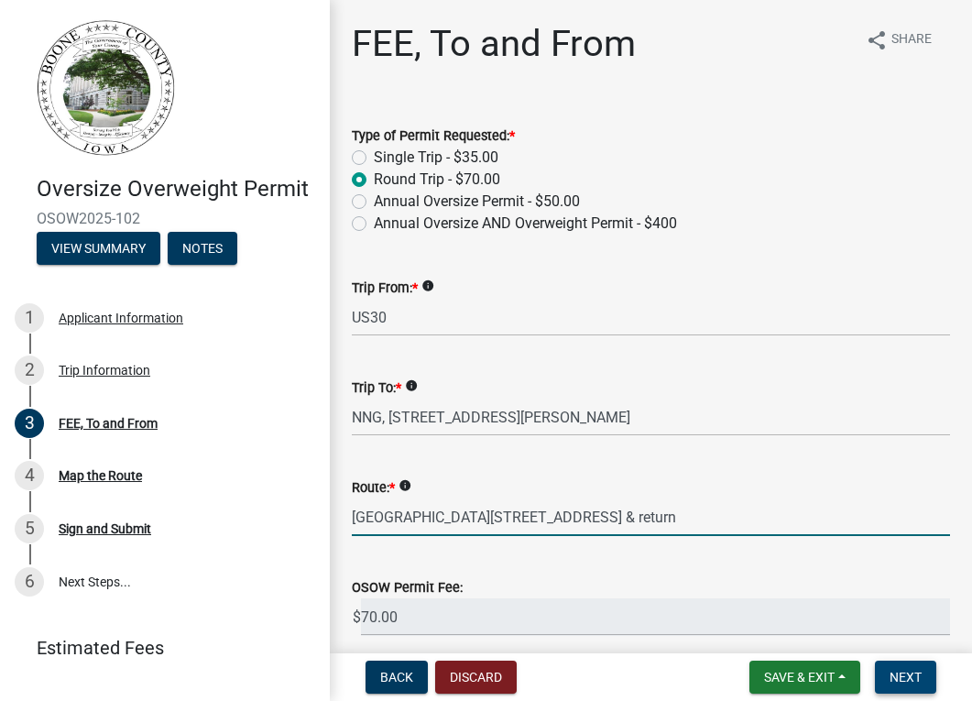
type input "[GEOGRAPHIC_DATA][STREET_ADDRESS] & return"
click at [915, 674] on span "Next" at bounding box center [906, 677] width 32 height 15
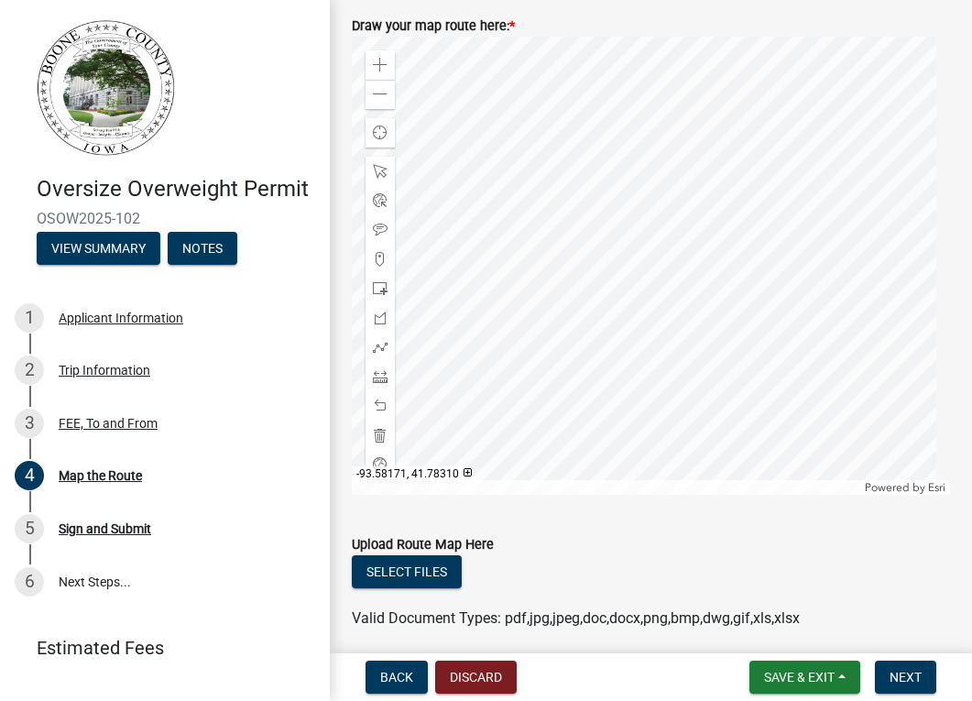
scroll to position [916, 0]
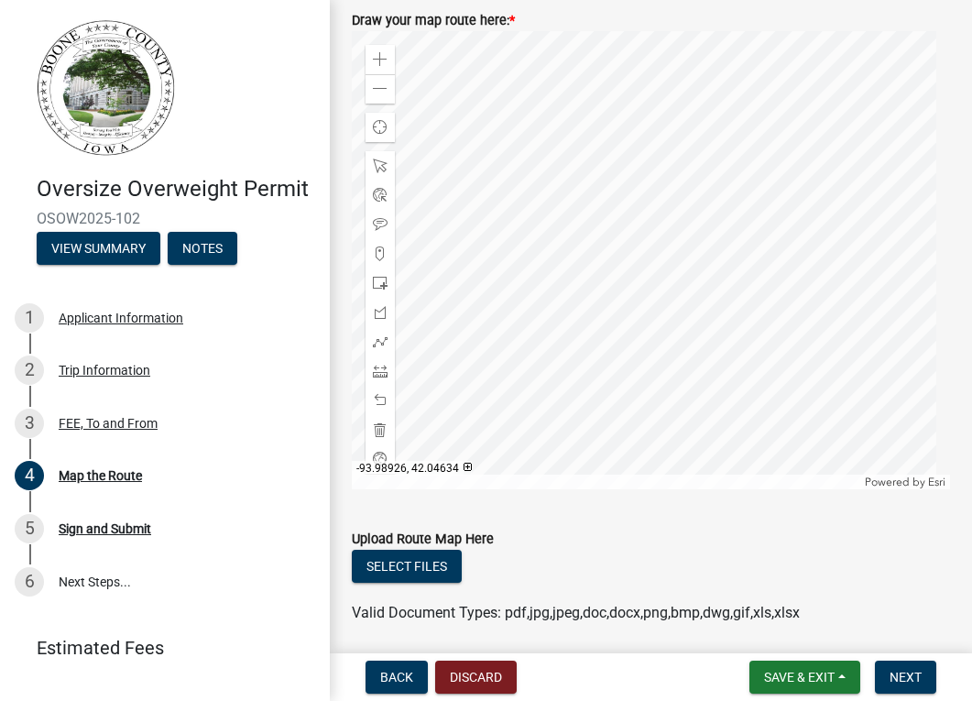
click at [684, 286] on div at bounding box center [651, 260] width 598 height 458
click at [379, 57] on span at bounding box center [380, 59] width 15 height 15
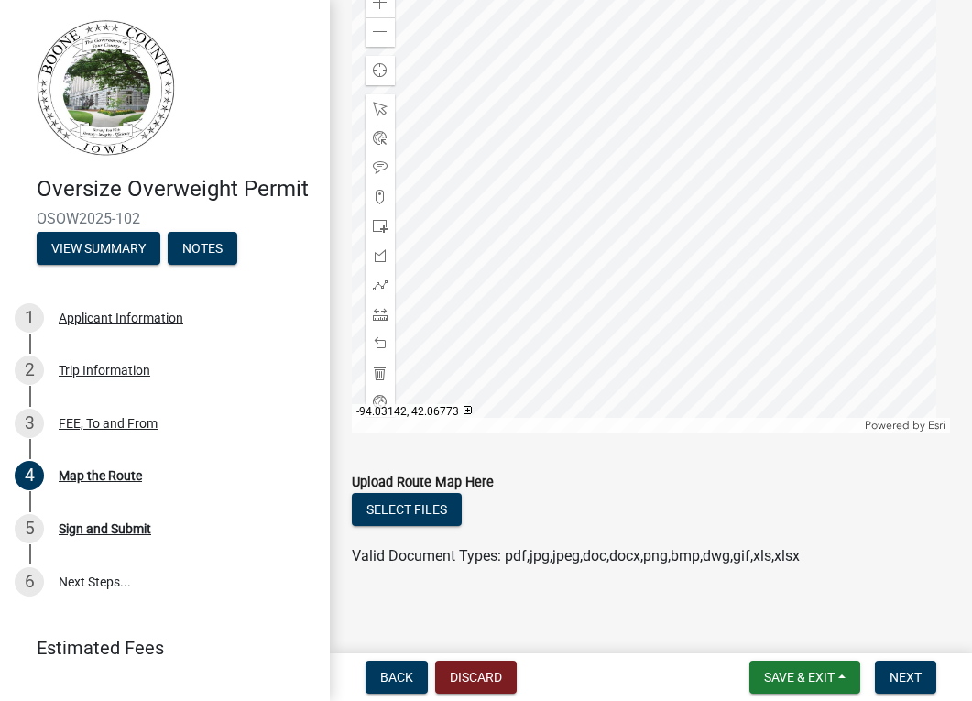
click at [809, 91] on div at bounding box center [651, 203] width 598 height 458
click at [761, 333] on div at bounding box center [651, 203] width 598 height 458
click at [752, 282] on div at bounding box center [651, 203] width 598 height 458
click at [377, 281] on span at bounding box center [380, 285] width 15 height 15
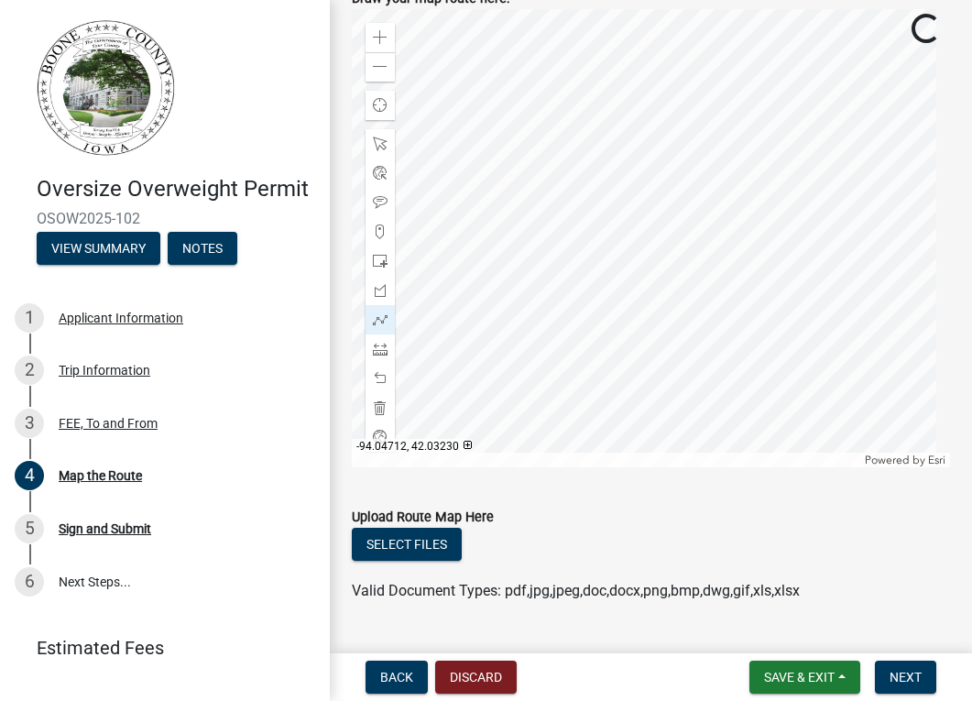
click at [735, 288] on div at bounding box center [651, 238] width 598 height 458
click at [733, 291] on div at bounding box center [651, 238] width 598 height 458
click at [746, 272] on div at bounding box center [651, 238] width 598 height 458
click at [730, 272] on div at bounding box center [651, 238] width 598 height 458
click at [733, 187] on div at bounding box center [651, 238] width 598 height 458
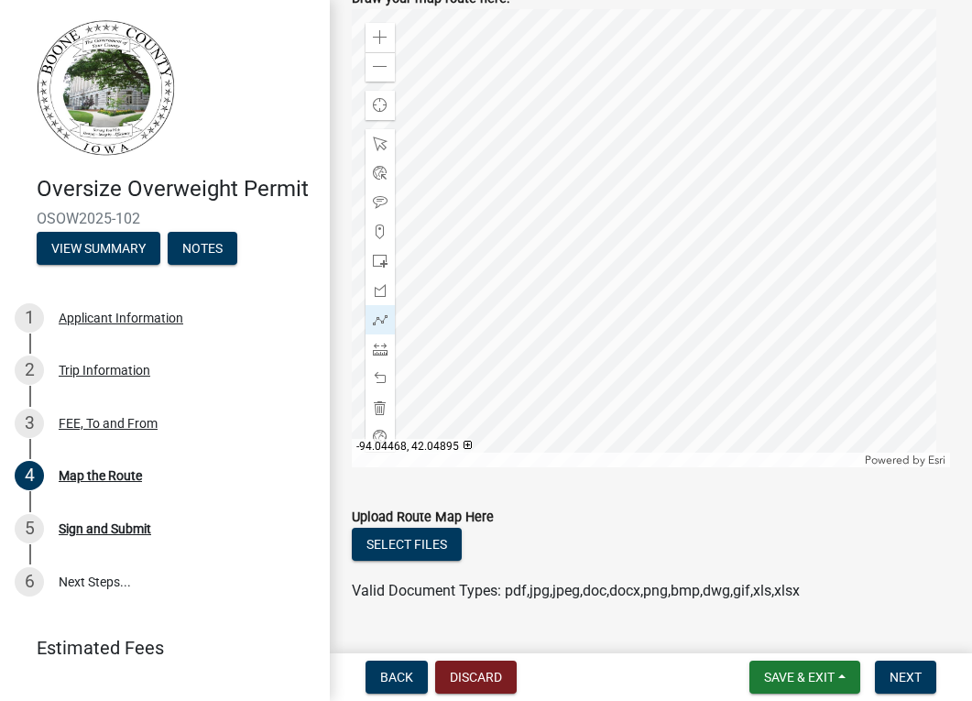
click at [746, 187] on div at bounding box center [651, 238] width 598 height 458
click at [745, 186] on div at bounding box center [651, 238] width 598 height 458
click at [919, 668] on button "Next" at bounding box center [905, 677] width 61 height 33
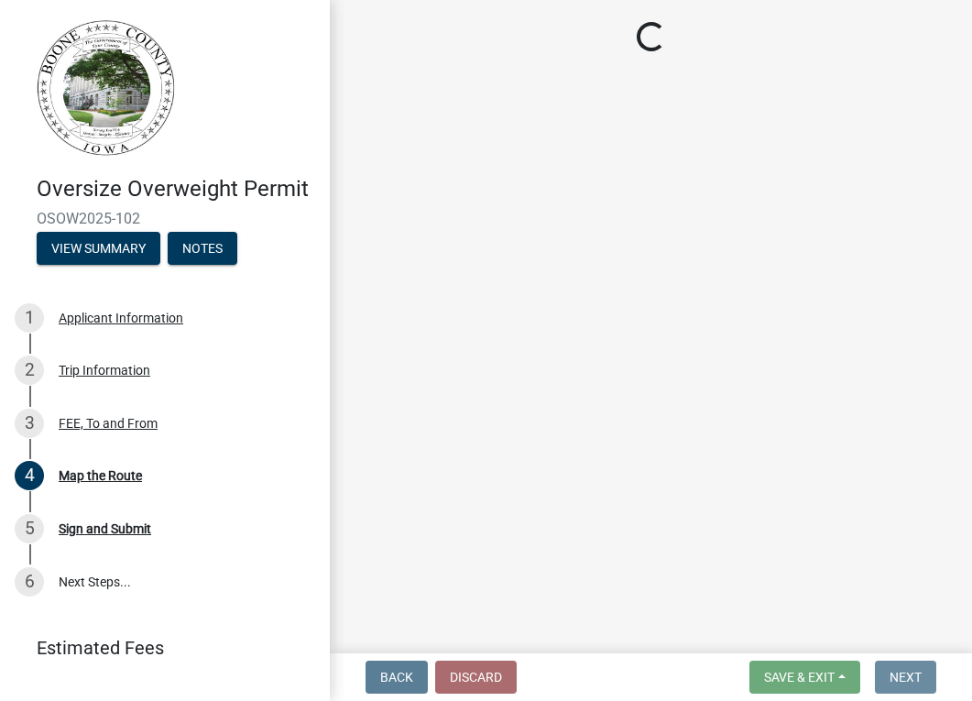
scroll to position [0, 0]
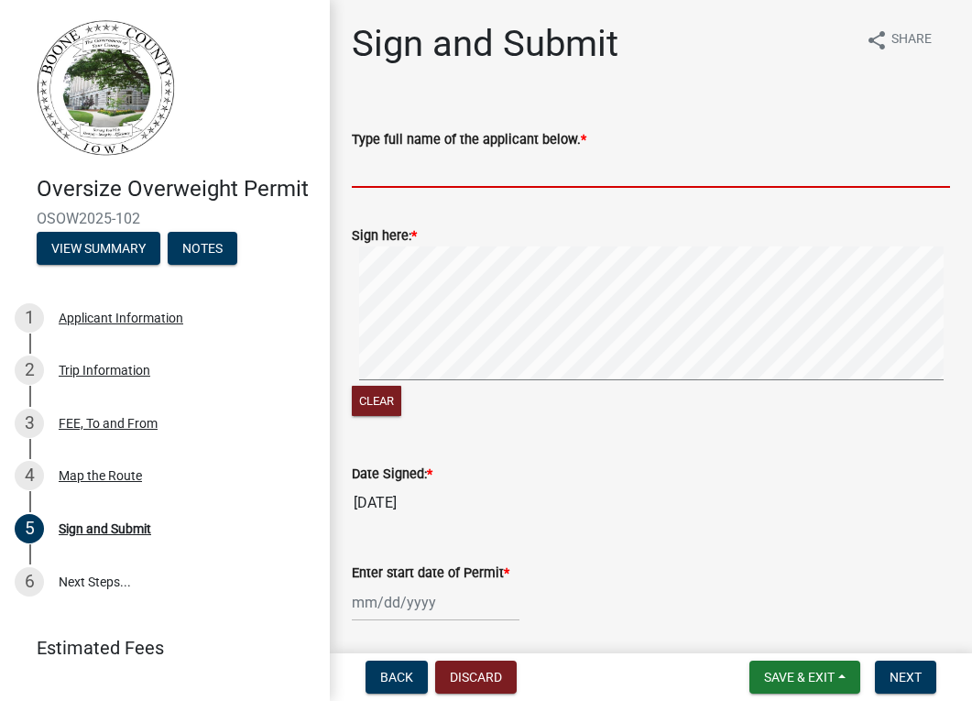
click at [421, 174] on input "Type full name of the applicant below. *" at bounding box center [651, 169] width 598 height 38
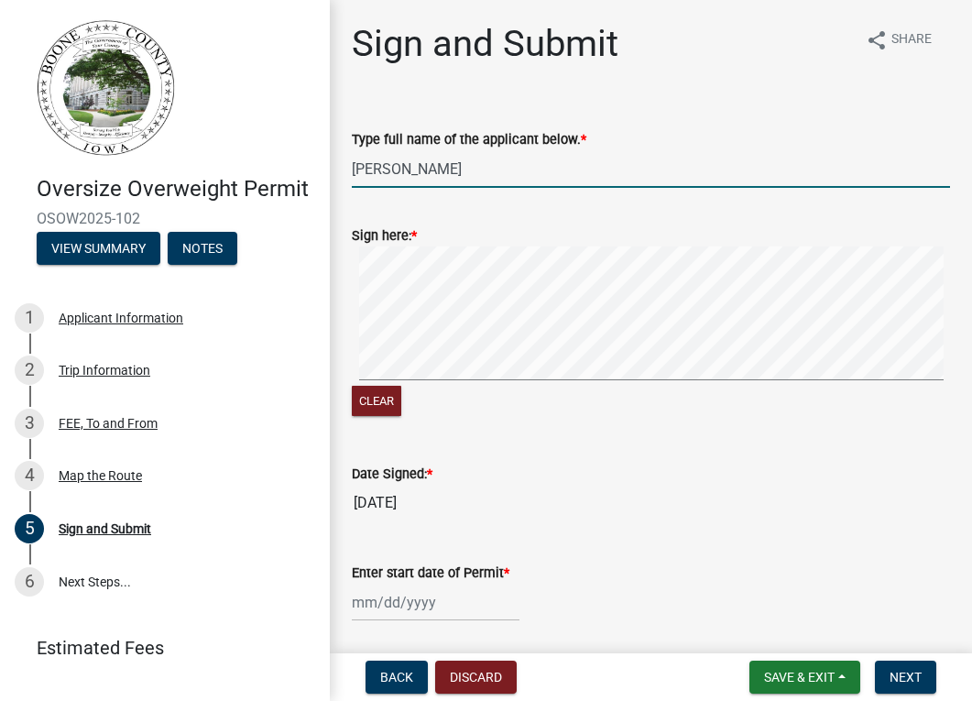
type input "[PERSON_NAME]"
click at [438, 596] on div at bounding box center [436, 603] width 168 height 38
select select "9"
select select "2025"
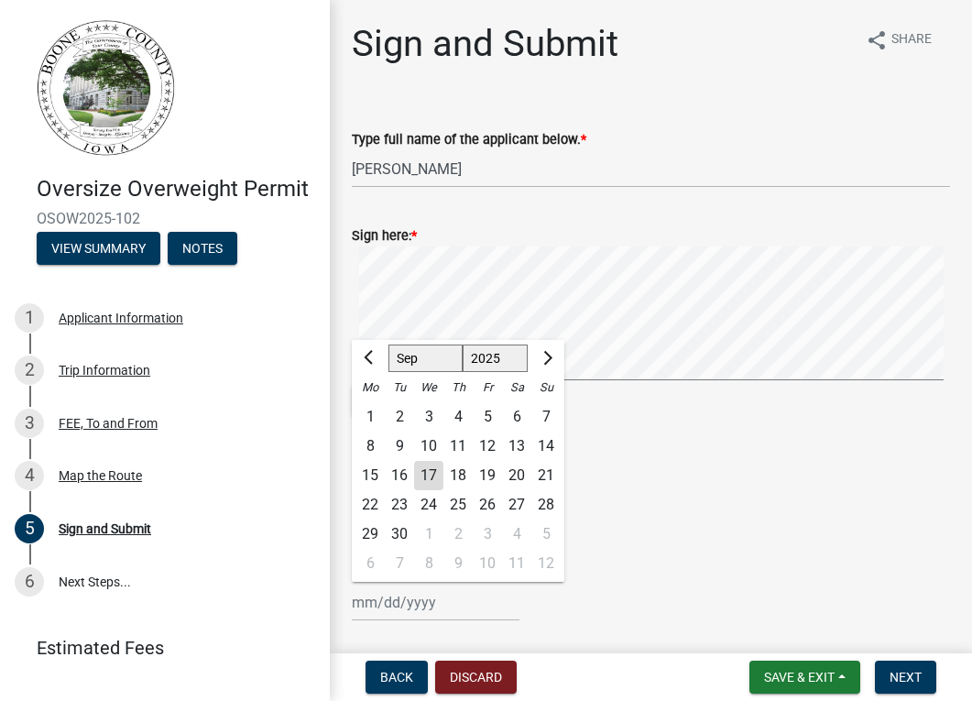
click at [464, 472] on div "18" at bounding box center [457, 475] width 29 height 29
type input "[DATE]"
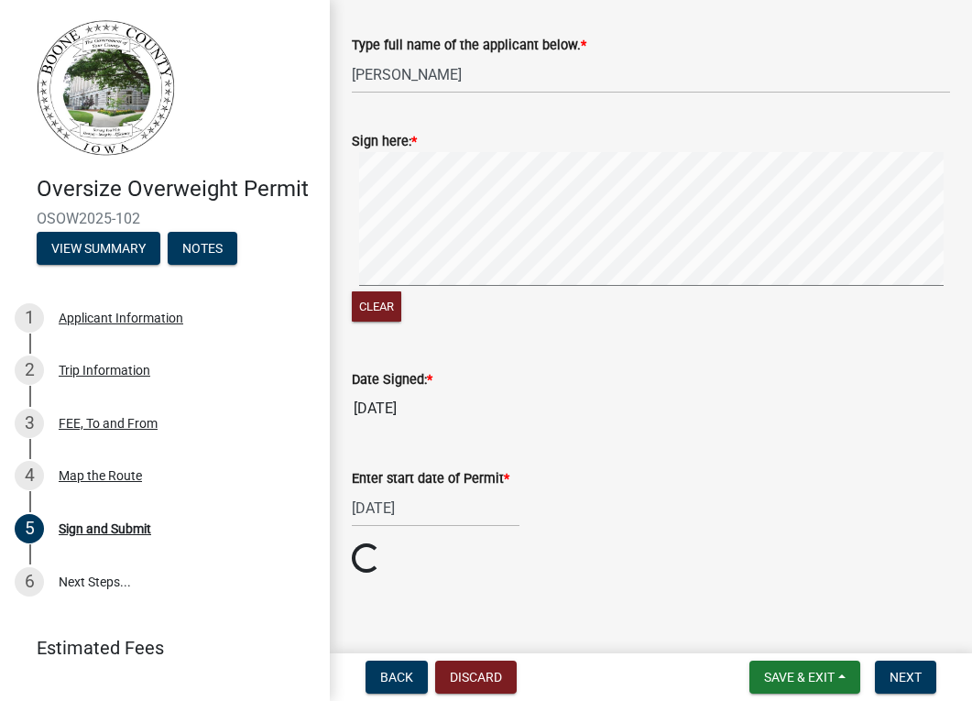
scroll to position [95, 0]
click at [901, 678] on span "Next" at bounding box center [906, 677] width 32 height 15
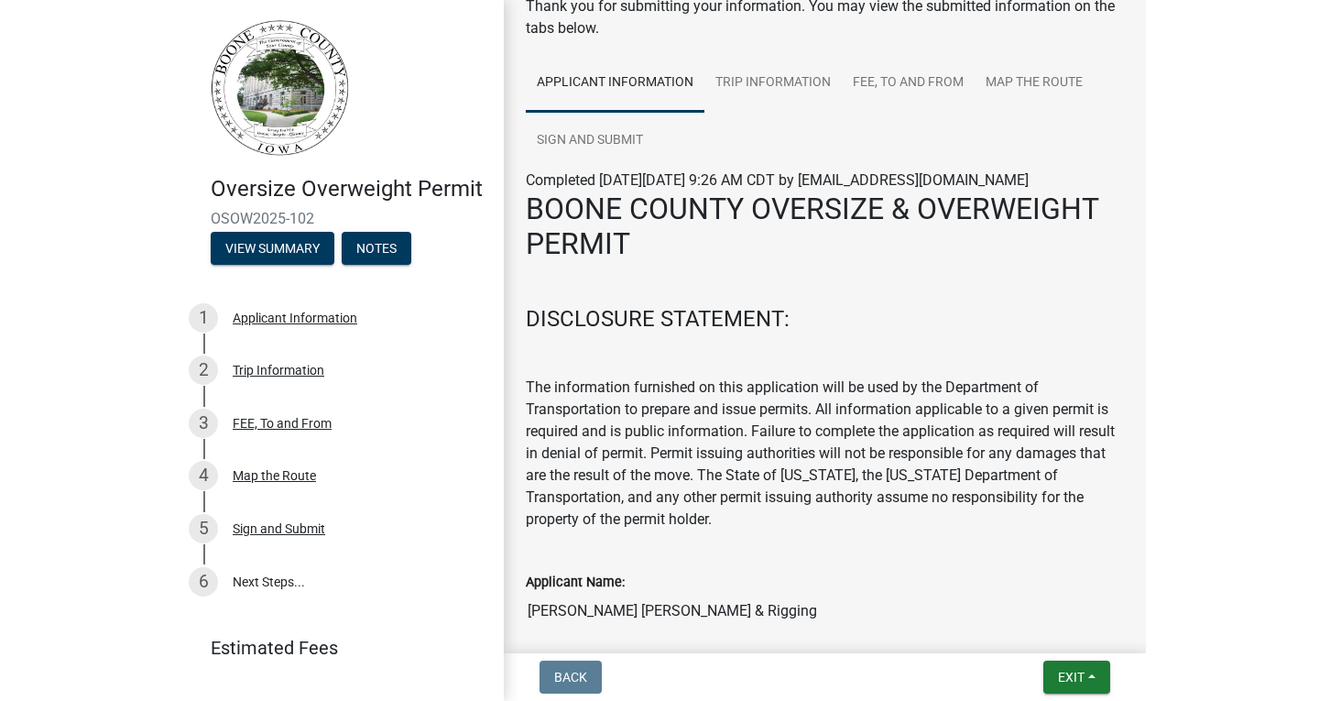
scroll to position [697, 0]
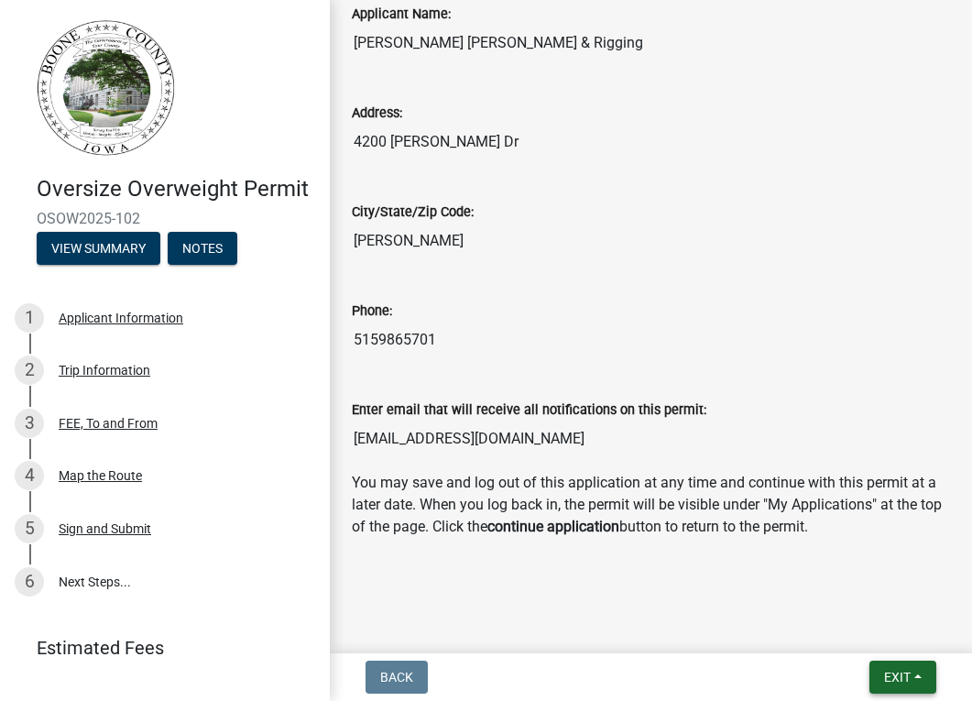
click at [897, 673] on span "Exit" at bounding box center [897, 677] width 27 height 15
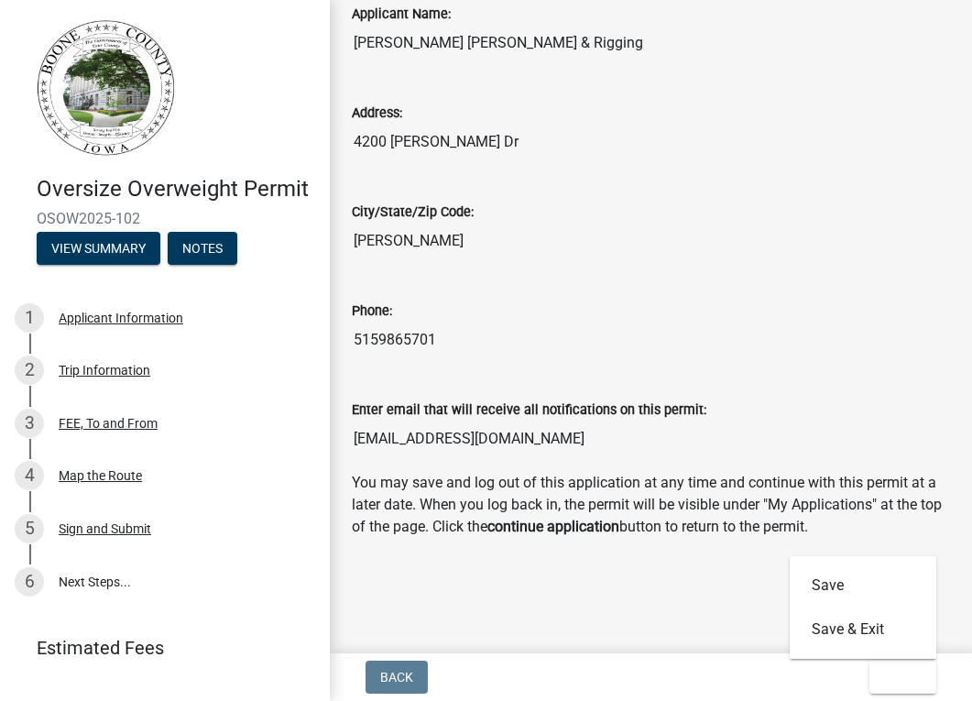
click at [735, 605] on main "Submitted Thank you for submitting your information. You may view the submitted…" at bounding box center [651, 323] width 642 height 646
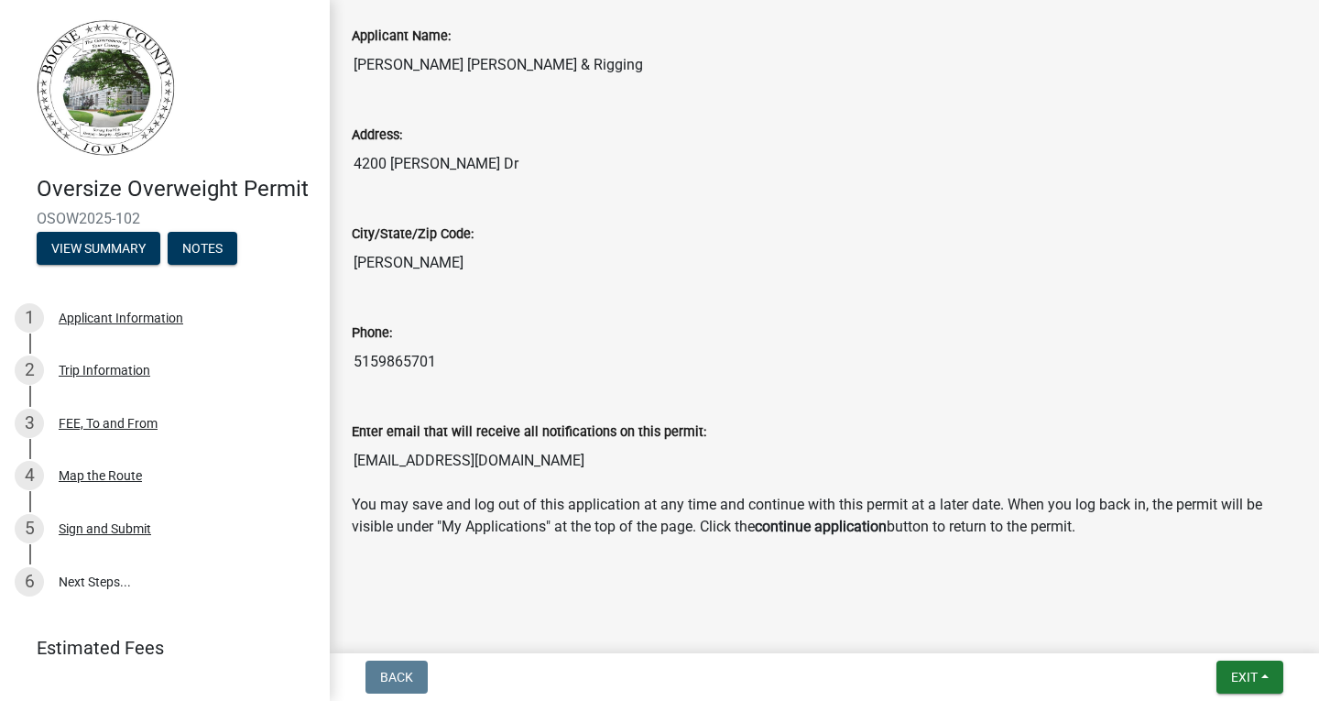
scroll to position [472, 0]
